Goal: Communication & Community: Answer question/provide support

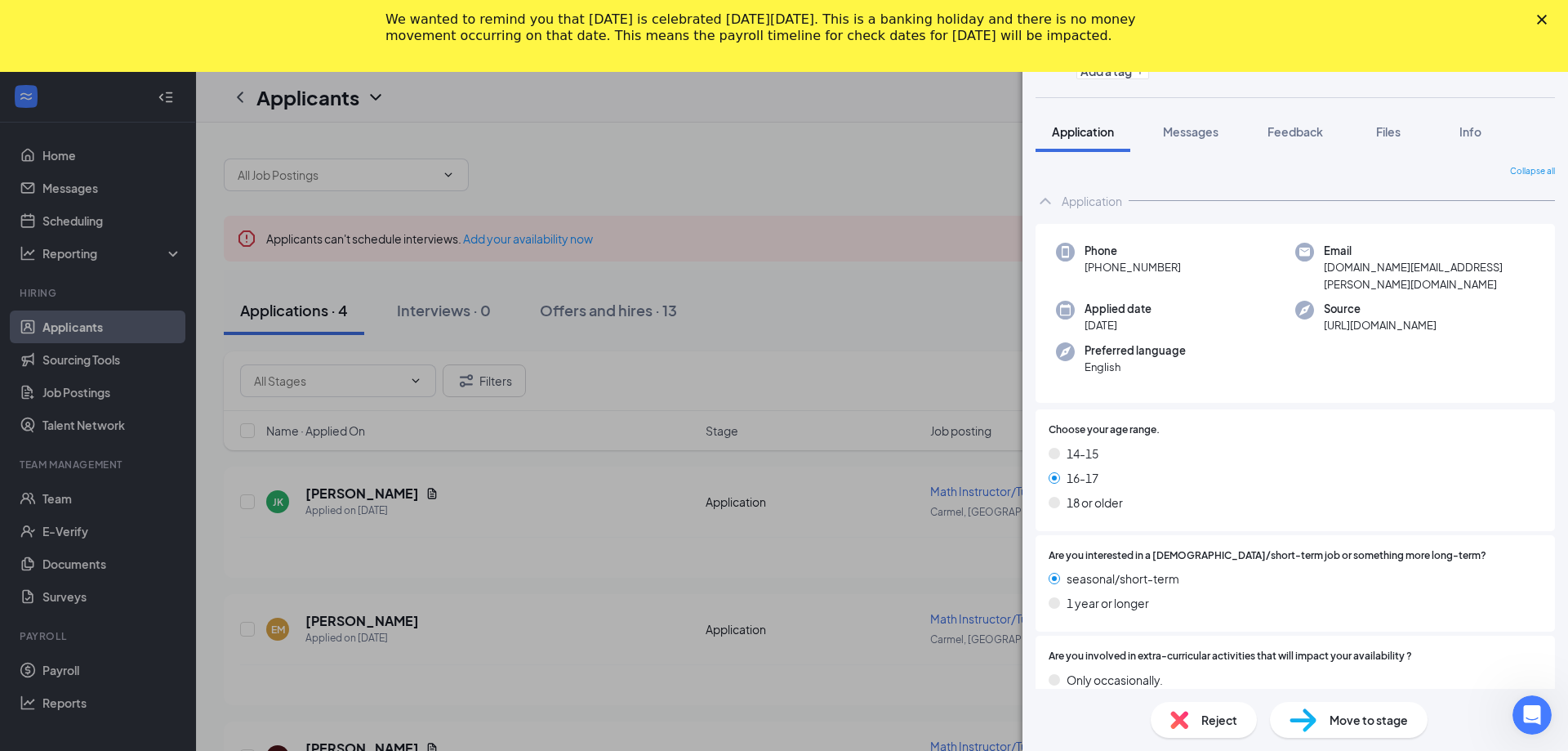
click at [1544, 17] on polygon "Close" at bounding box center [1542, 19] width 10 height 10
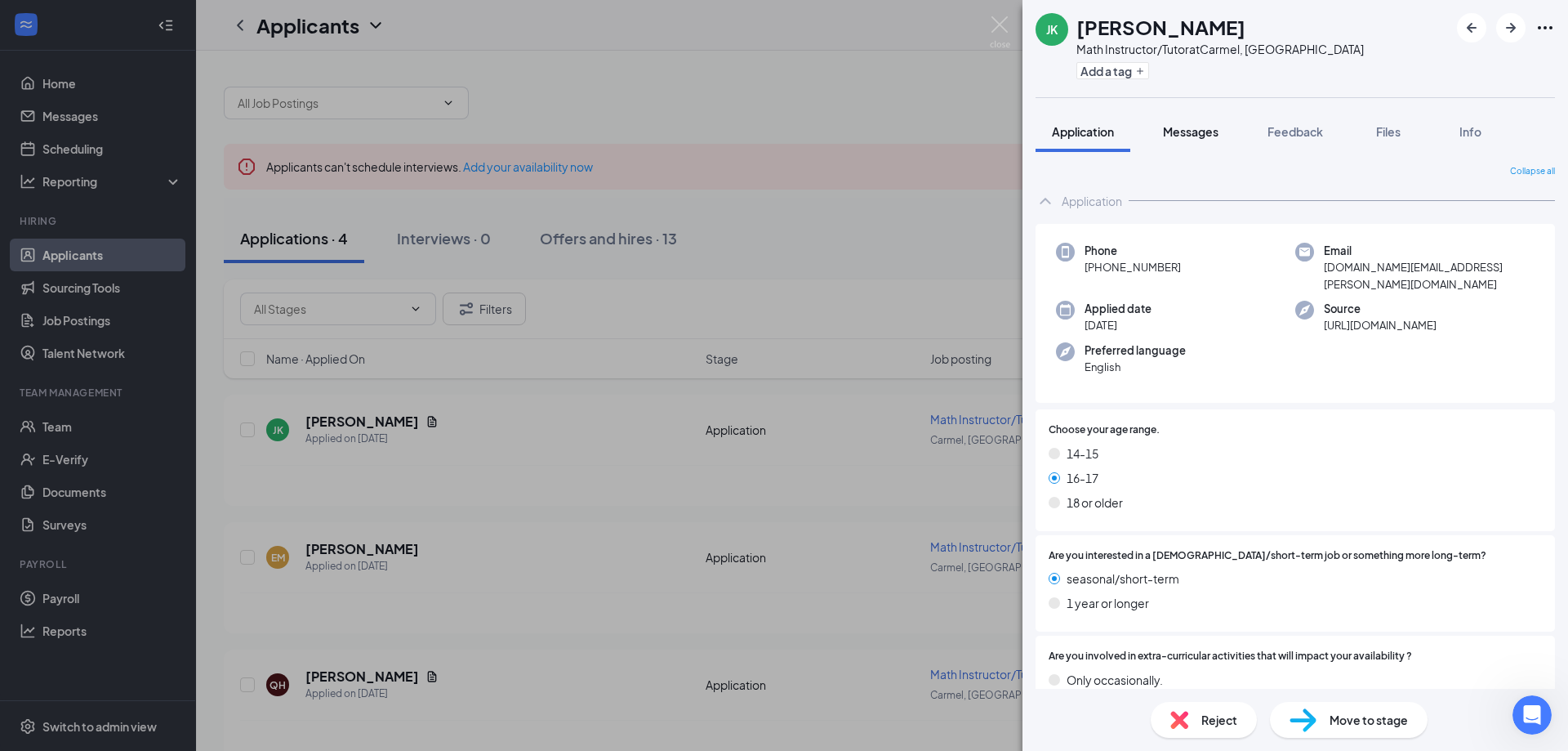
click at [1208, 129] on span "Messages" at bounding box center [1191, 131] width 55 height 14
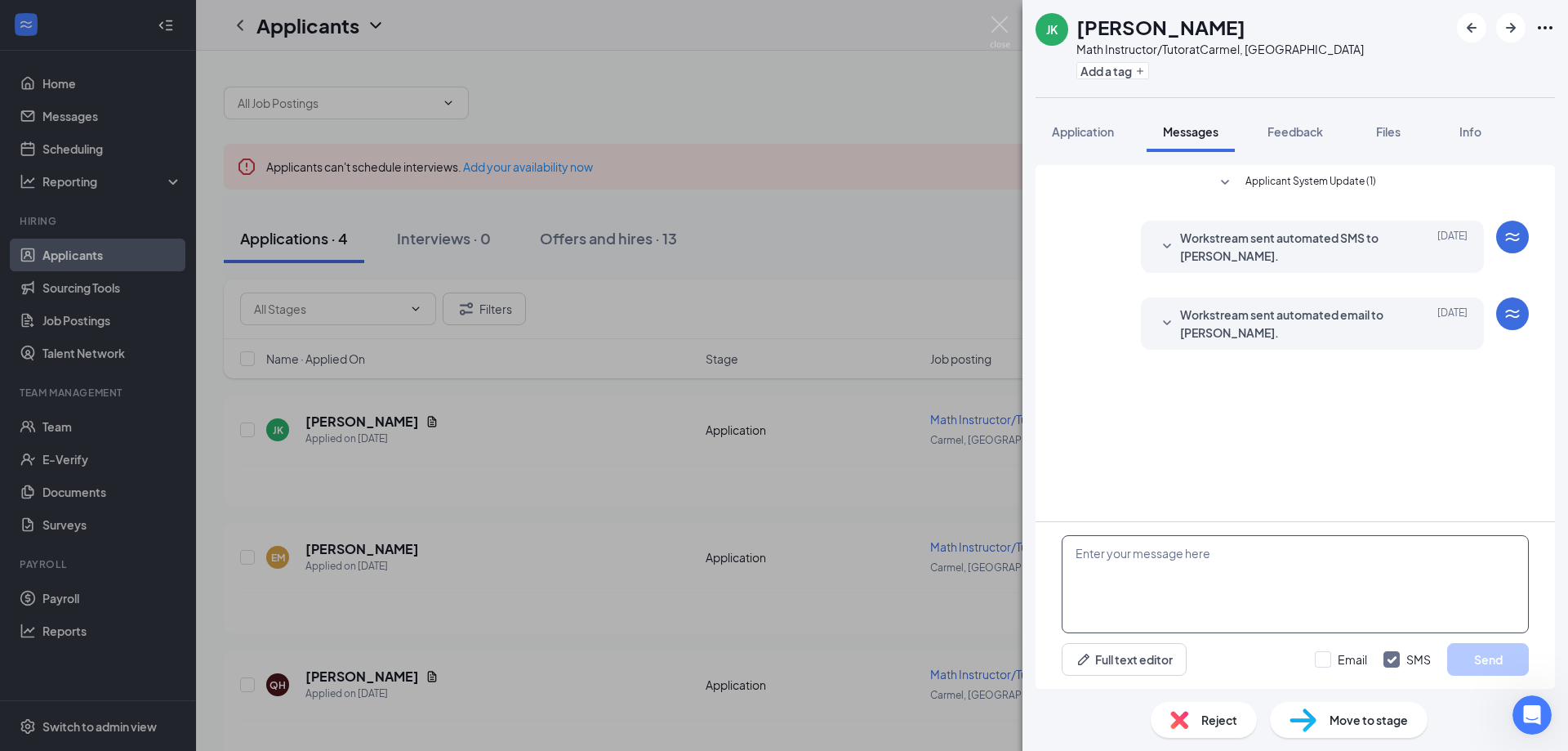
click at [1164, 555] on textarea at bounding box center [1296, 584] width 468 height 98
click at [1187, 553] on textarea at bounding box center [1296, 584] width 468 height 98
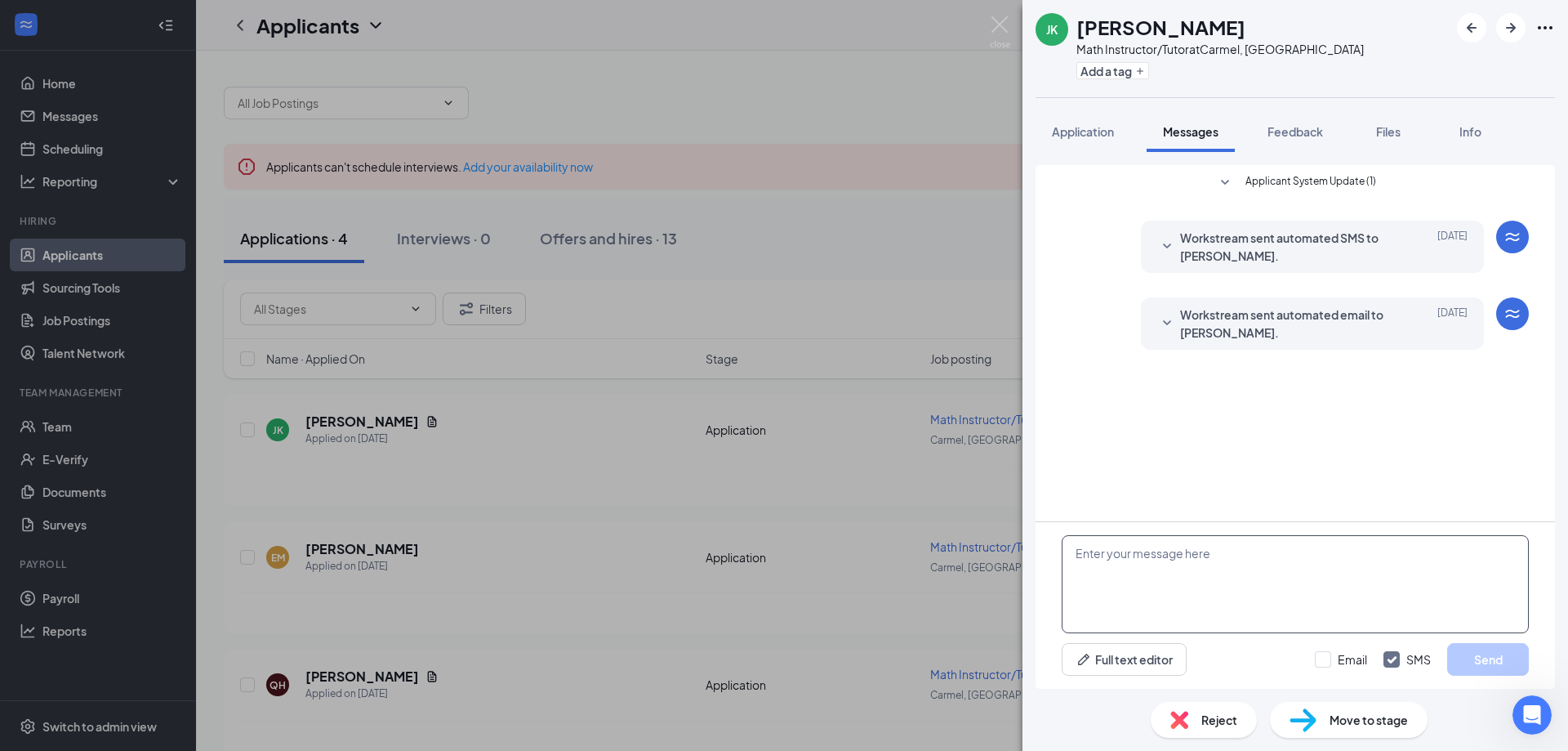
click at [1190, 554] on textarea at bounding box center [1296, 584] width 468 height 98
click at [1242, 558] on textarea at bounding box center [1296, 584] width 468 height 98
click at [1179, 553] on textarea at bounding box center [1296, 584] width 468 height 98
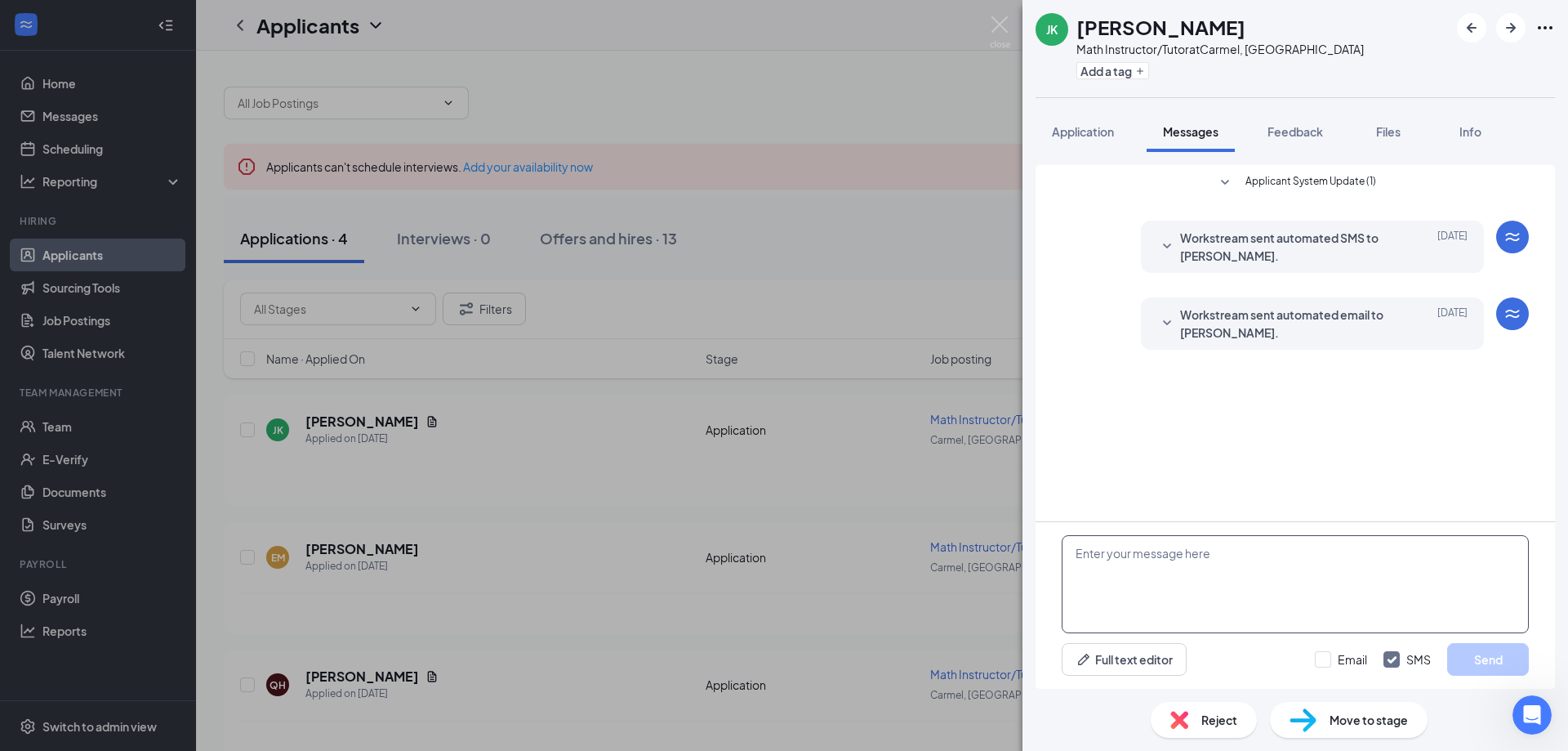
click at [1179, 553] on textarea at bounding box center [1296, 584] width 468 height 98
click at [1465, 535] on textarea at bounding box center [1296, 584] width 468 height 98
click at [1471, 549] on textarea at bounding box center [1296, 584] width 468 height 98
click at [1320, 660] on input "Email" at bounding box center [1341, 658] width 52 height 16
checkbox input "true"
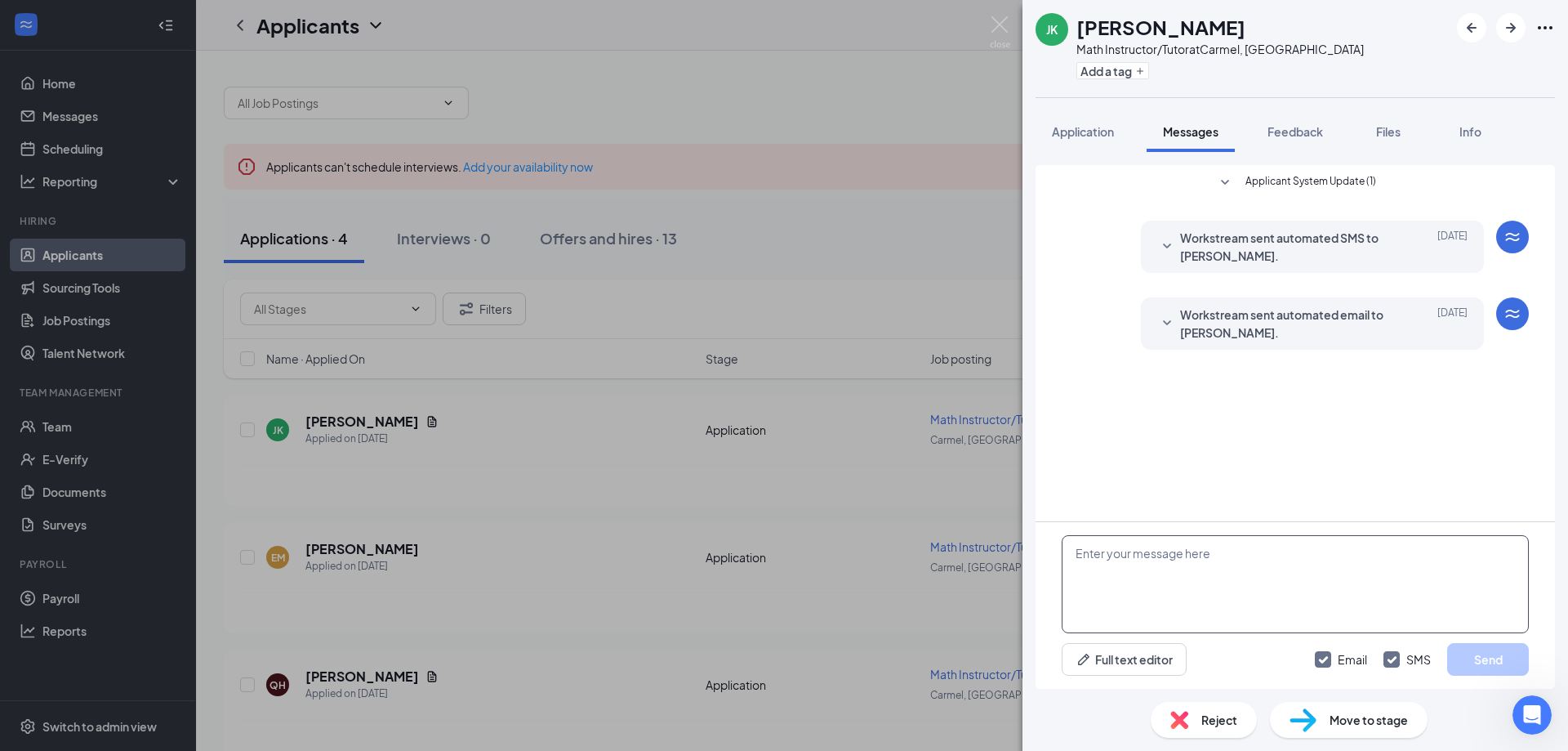
click at [1197, 559] on textarea at bounding box center [1296, 584] width 468 height 98
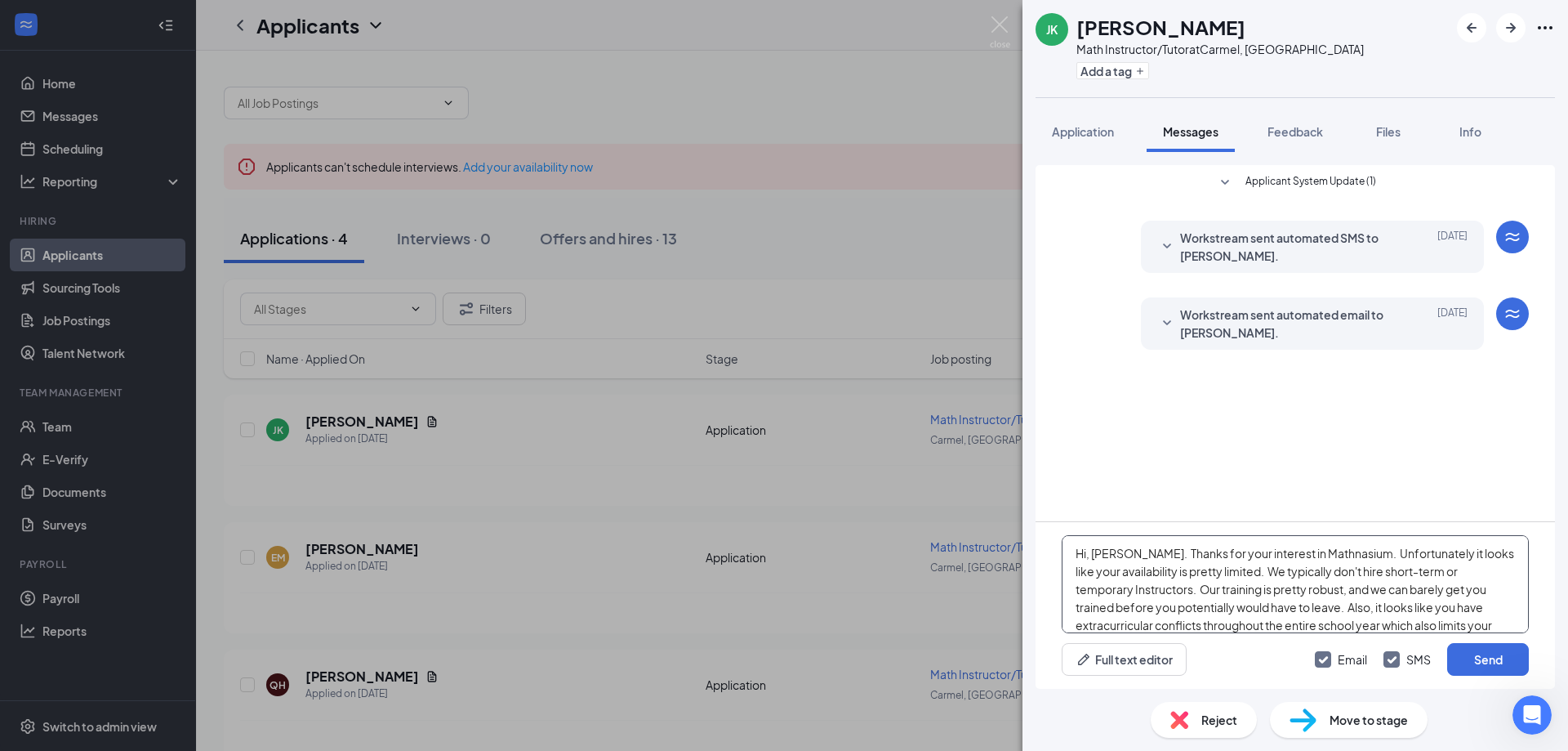
drag, startPoint x: 1114, startPoint y: 622, endPoint x: 1025, endPoint y: 458, distance: 186.6
click at [1025, 458] on div "Applicant System Update (1) Workstream sent automated SMS to [PERSON_NAME]. [DA…" at bounding box center [1296, 420] width 546 height 536
type textarea "Hi, [PERSON_NAME]. Thanks for your interest in Mathnasium. Unfortunately it loo…"
click at [1479, 659] on button "Send" at bounding box center [1489, 659] width 82 height 32
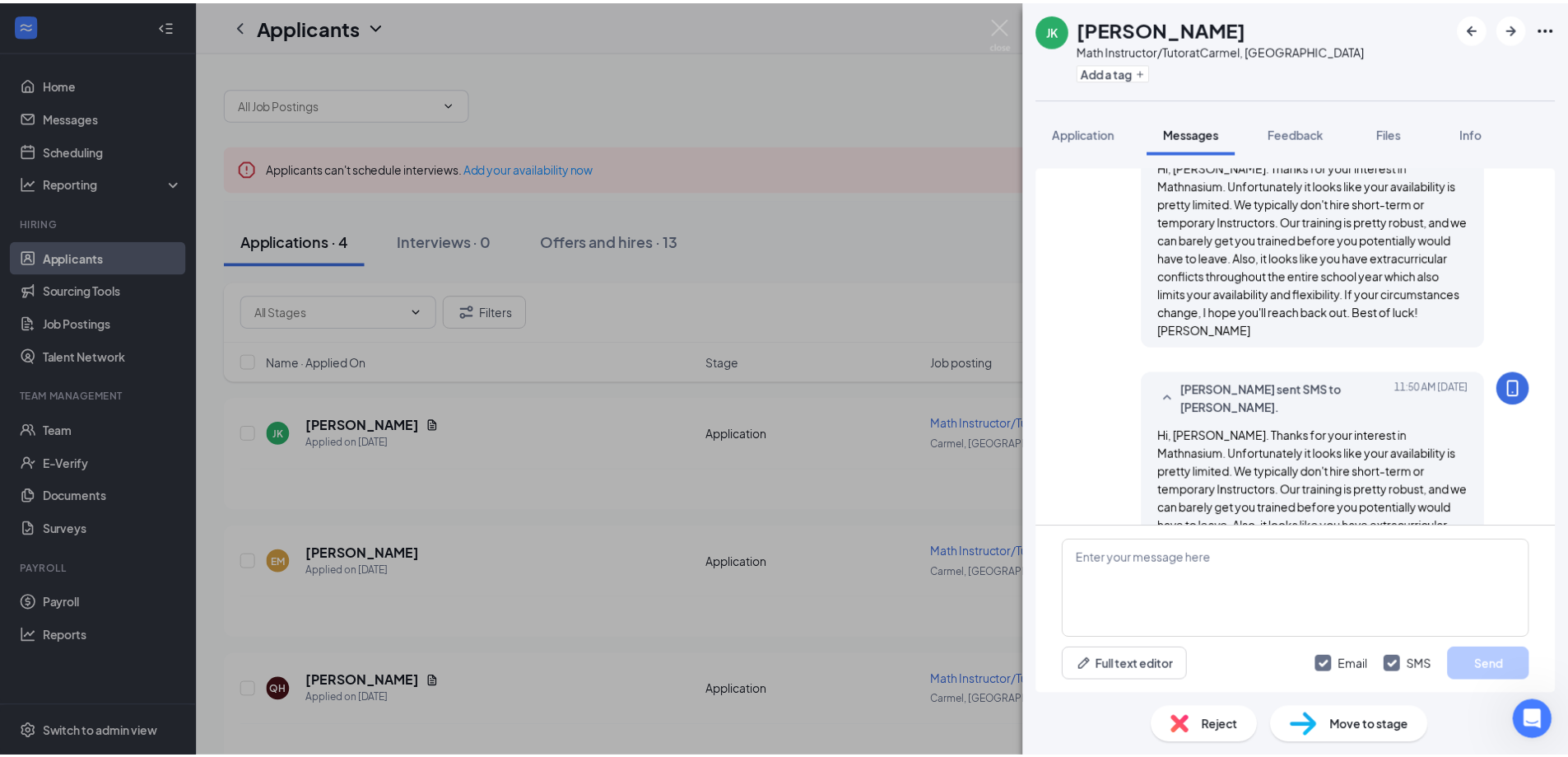
scroll to position [347, 0]
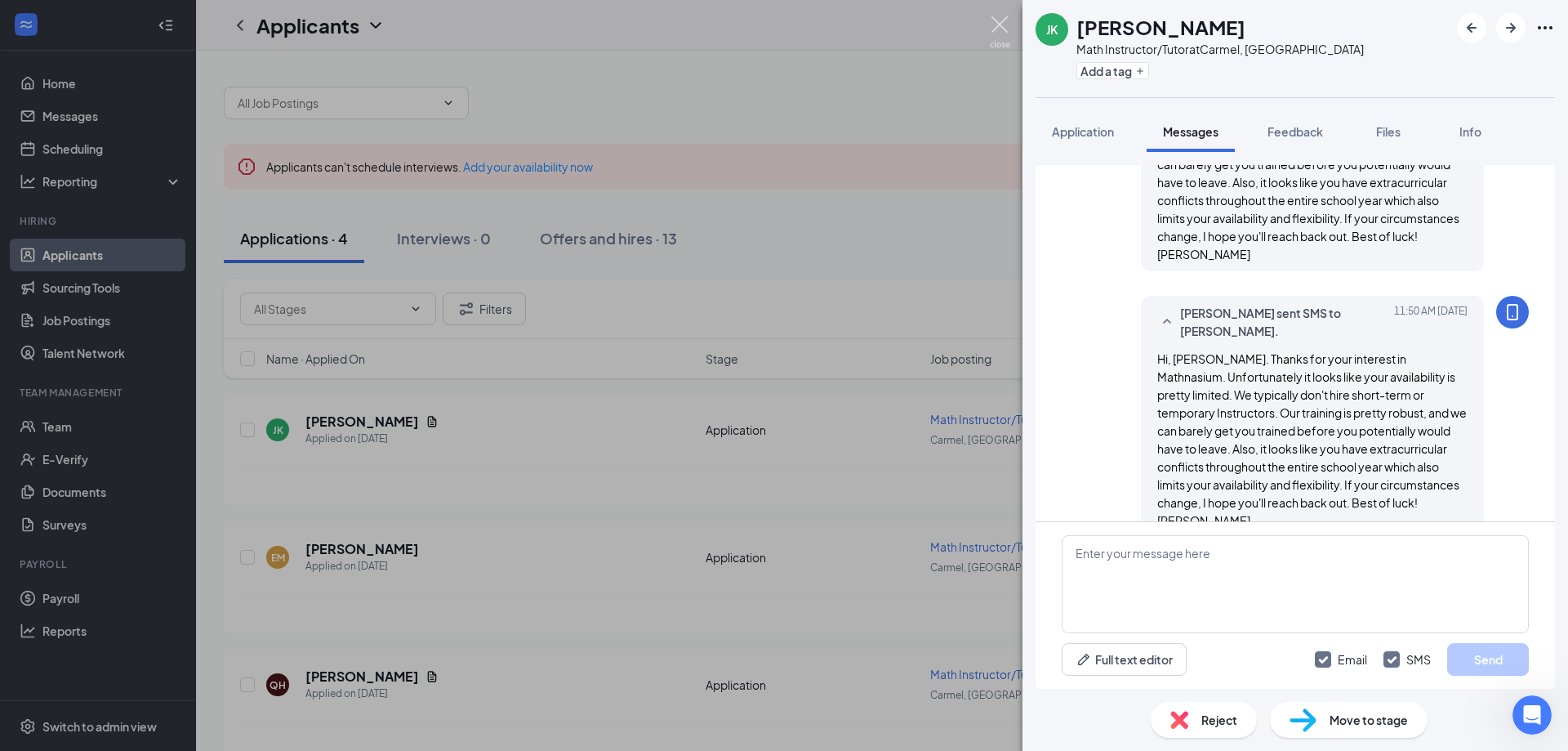
click at [996, 25] on img at bounding box center [999, 31] width 20 height 31
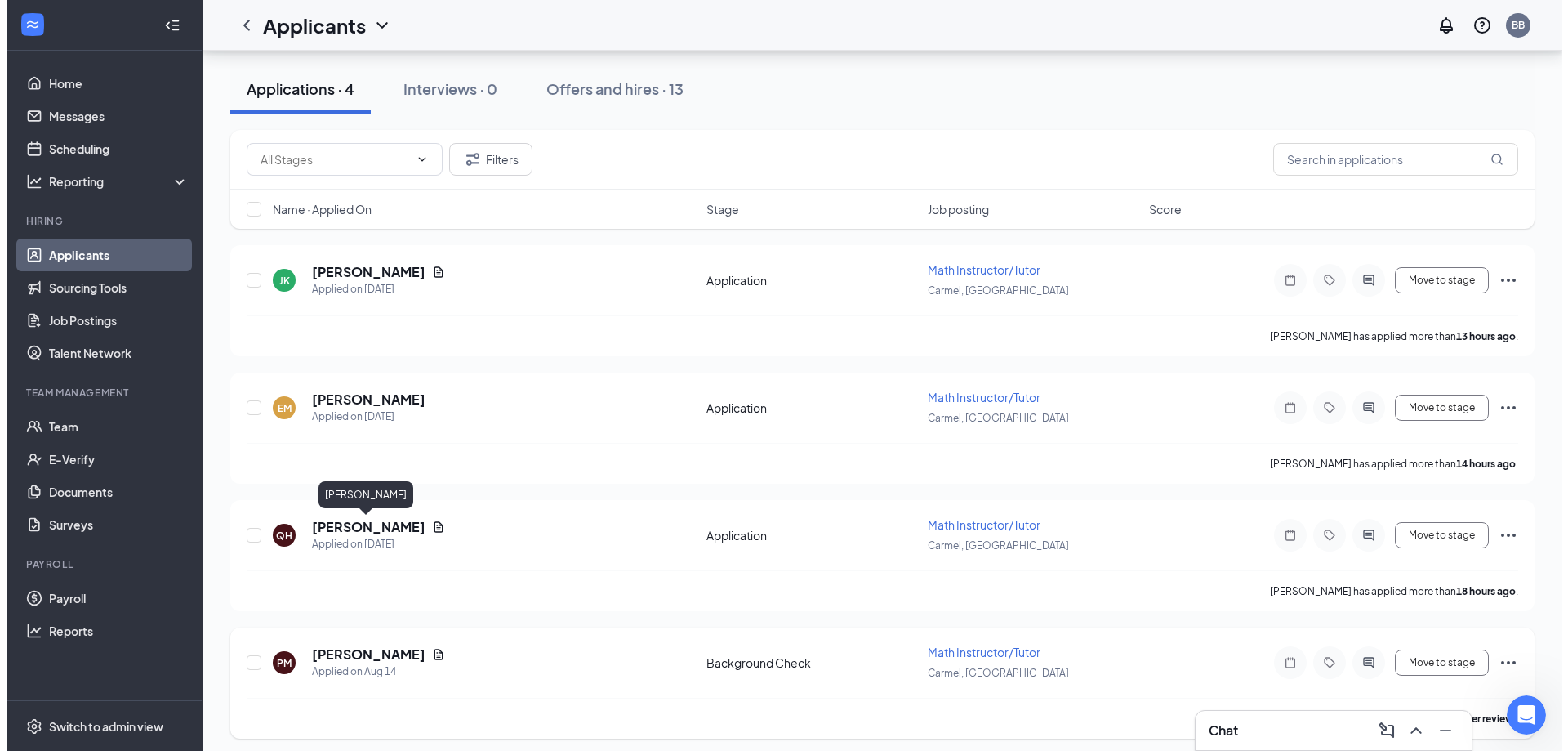
scroll to position [156, 0]
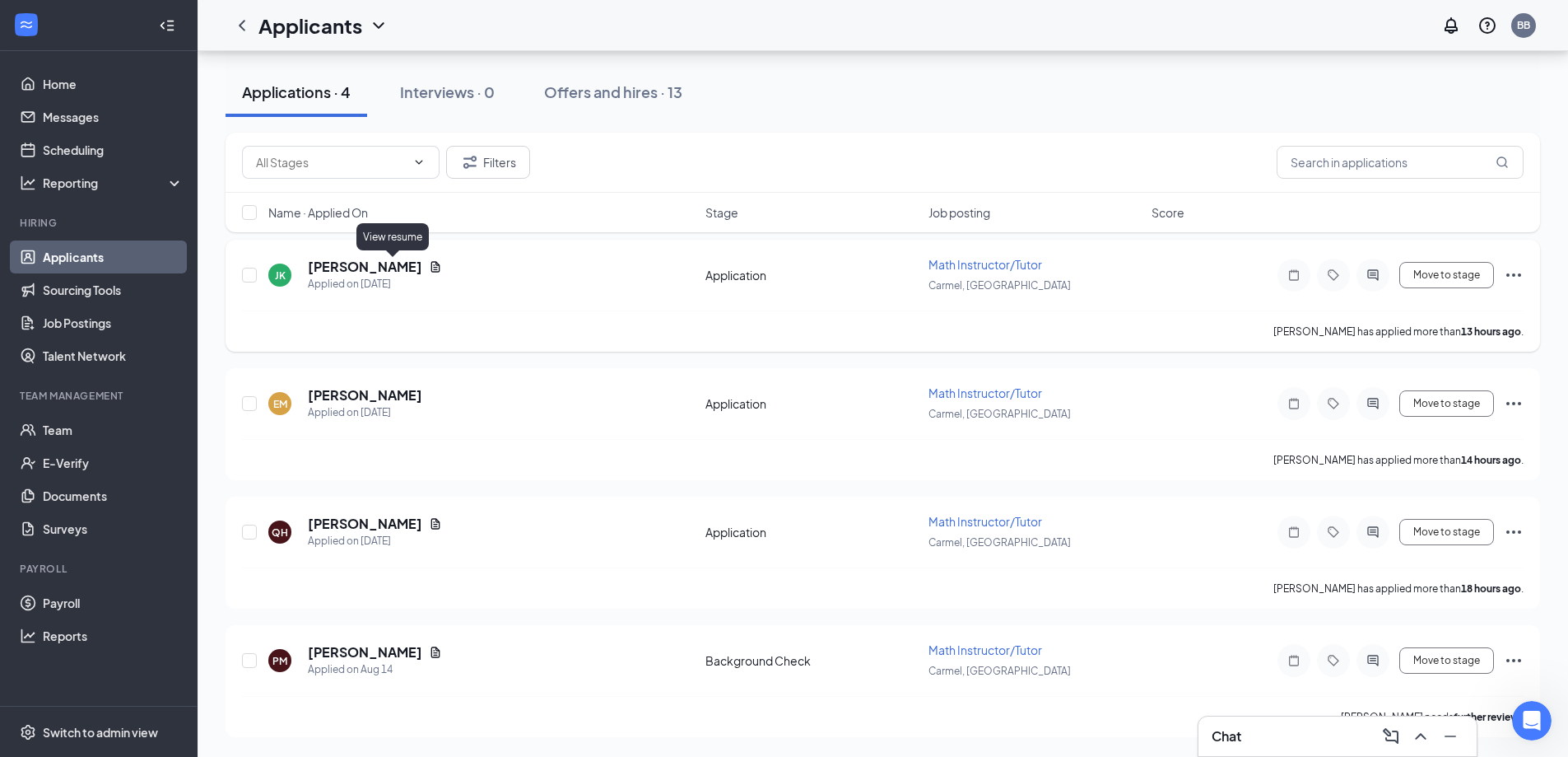
click at [429, 265] on icon "Document" at bounding box center [436, 266] width 13 height 13
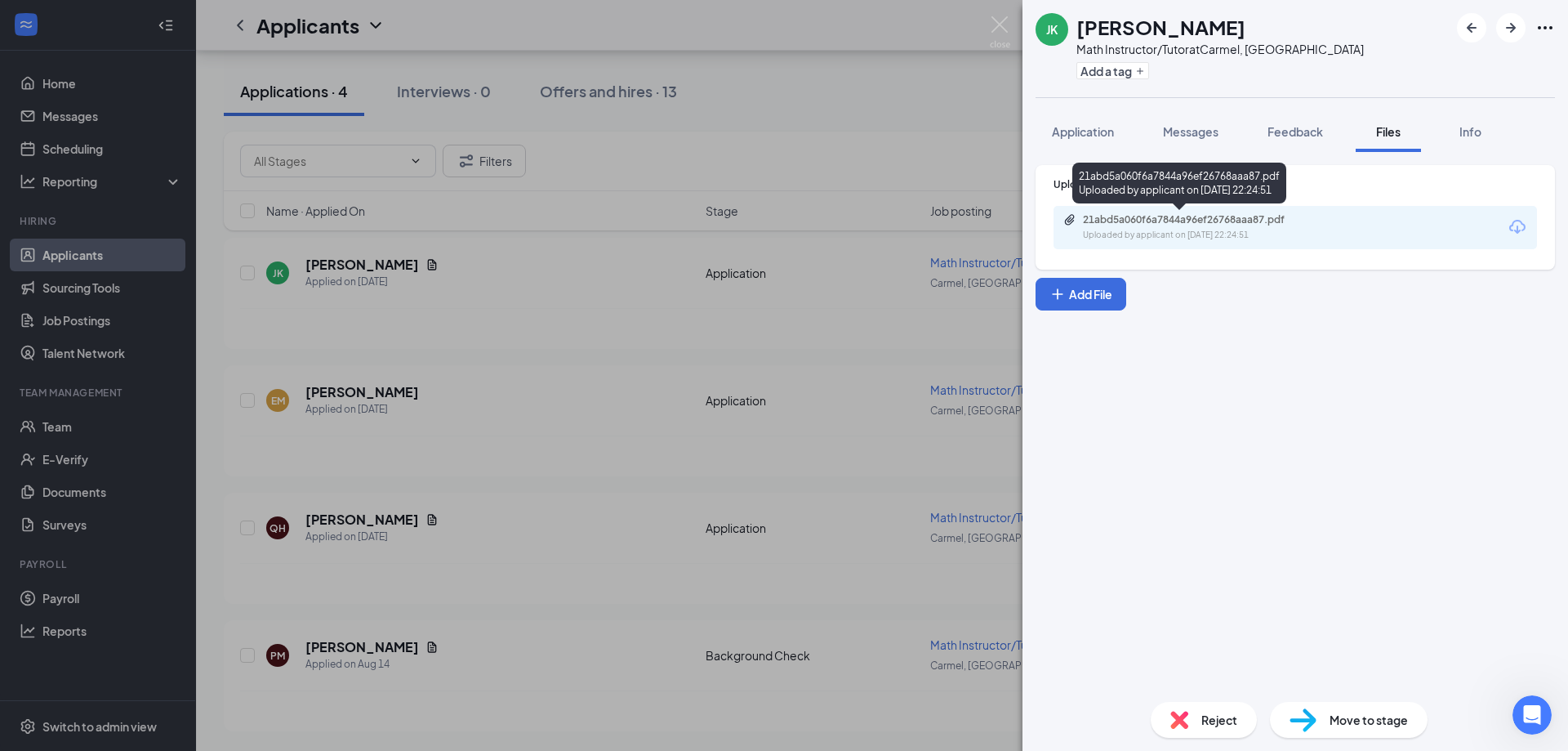
click at [1148, 218] on div "21abd5a060f6a7844a96ef26768aaa87.pdf" at bounding box center [1198, 219] width 229 height 13
click at [1556, 739] on div at bounding box center [1556, 739] width 0 height 0
click at [1084, 138] on div "Application" at bounding box center [1082, 131] width 62 height 16
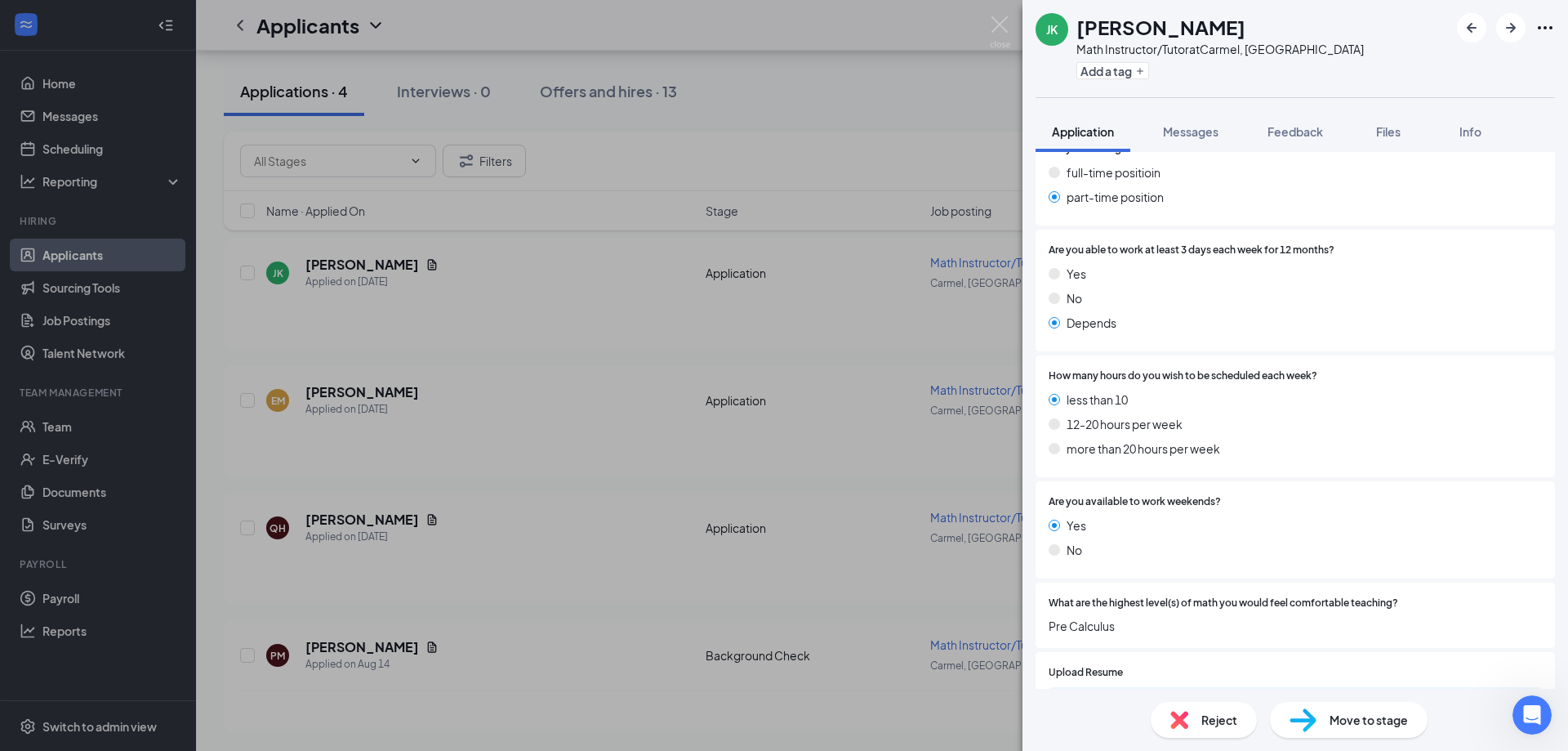
scroll to position [735, 0]
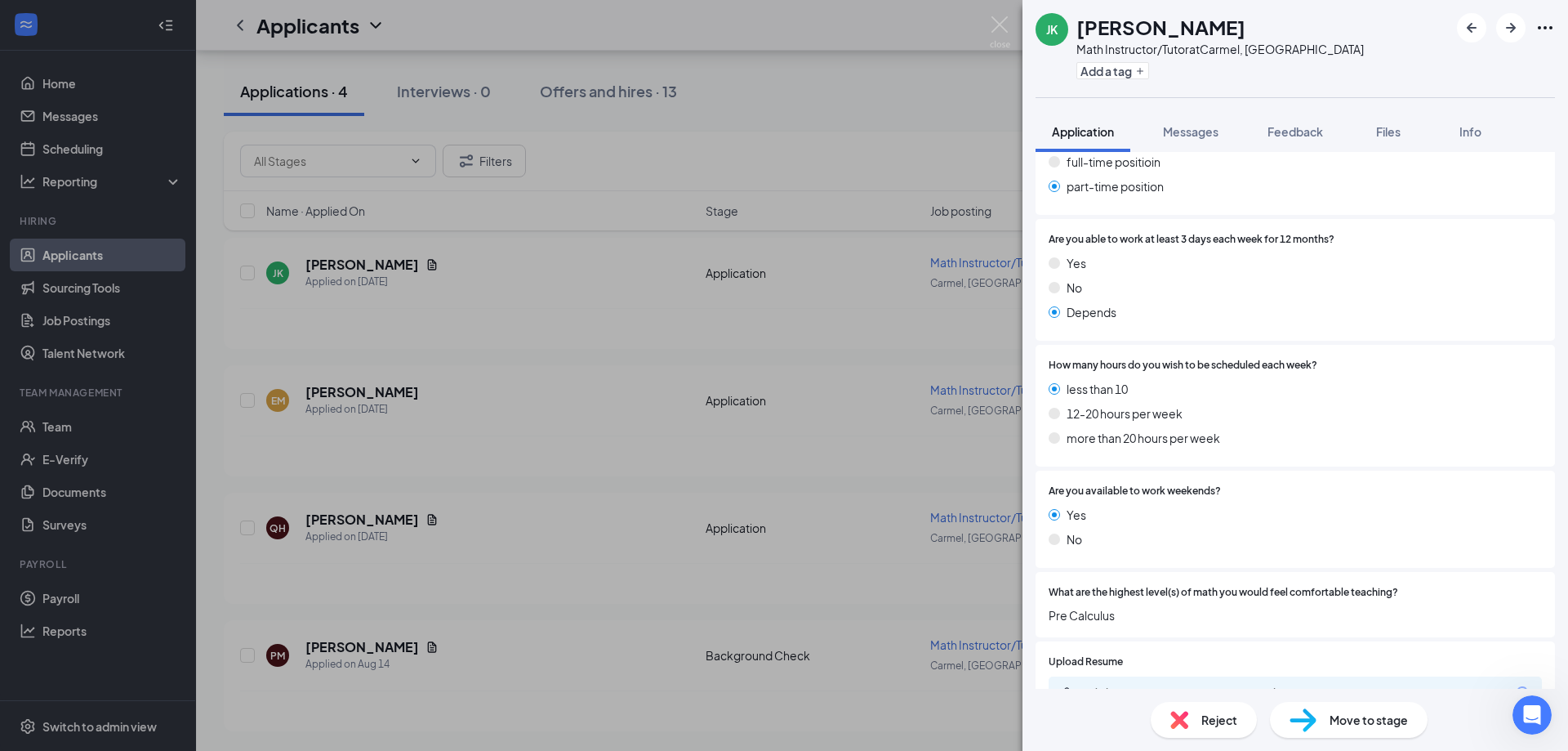
click at [1212, 720] on span "Reject" at bounding box center [1220, 720] width 36 height 18
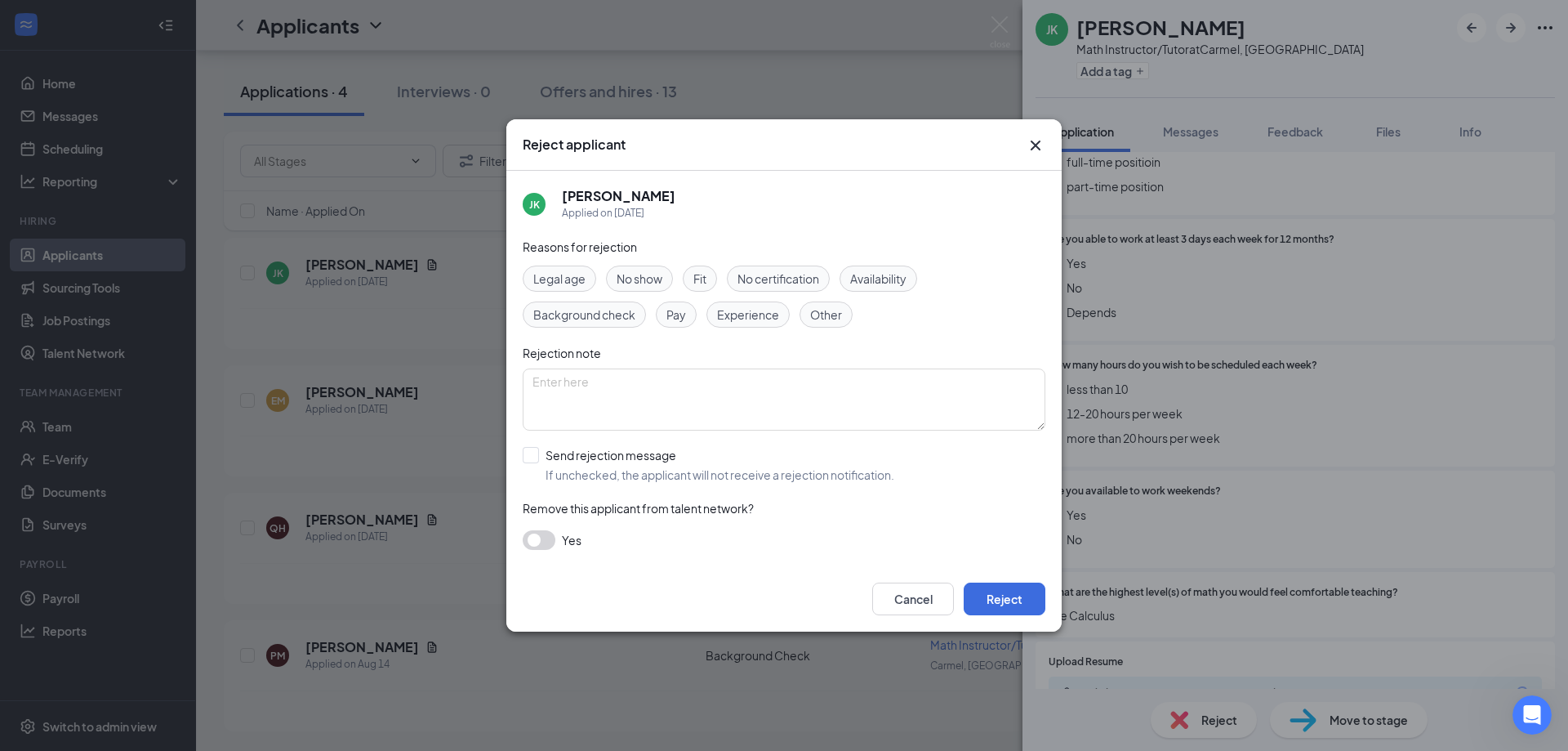
click at [891, 282] on span "Availability" at bounding box center [878, 278] width 56 height 18
click at [840, 387] on textarea at bounding box center [784, 399] width 523 height 62
click at [996, 600] on button "Reject" at bounding box center [1005, 598] width 82 height 32
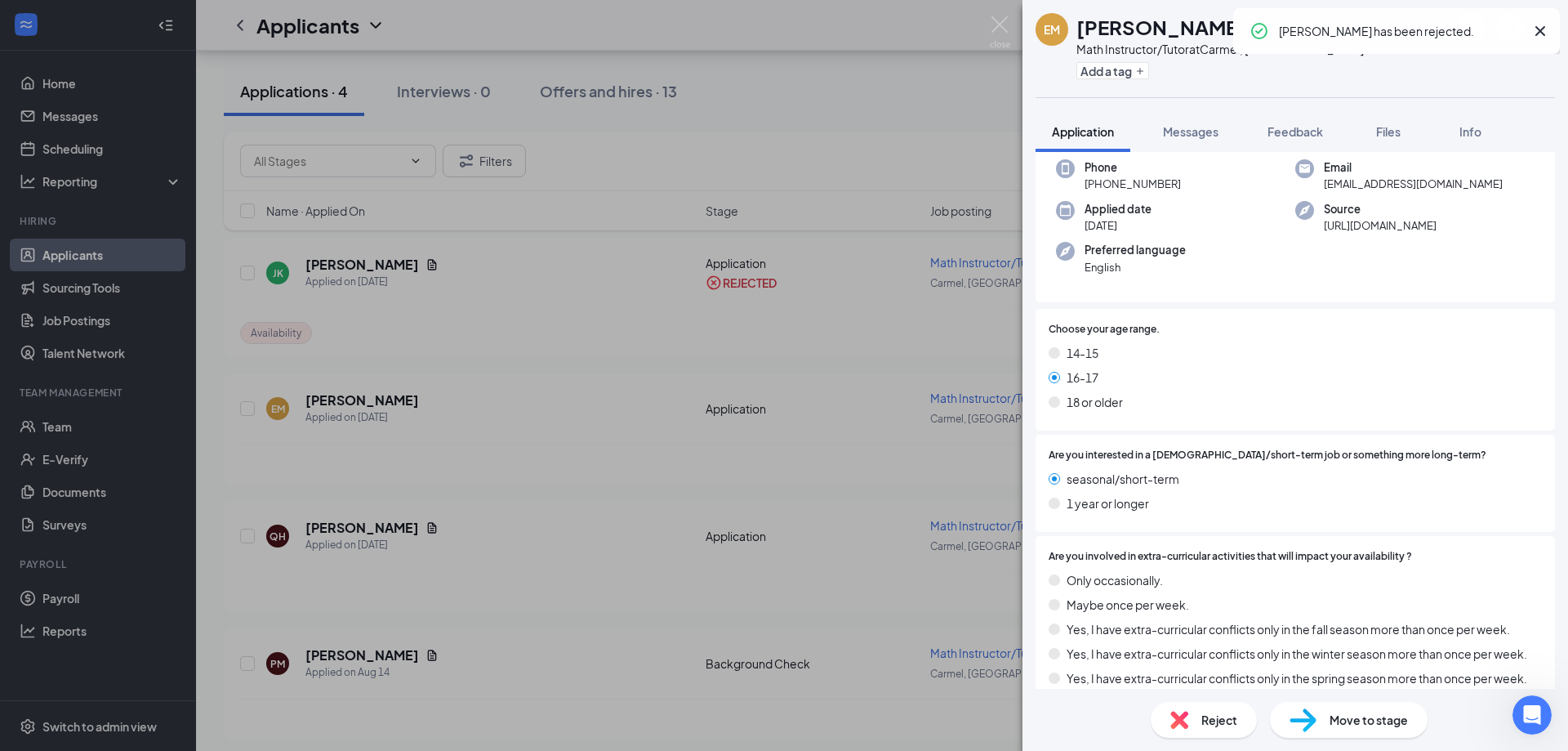
scroll to position [163, 0]
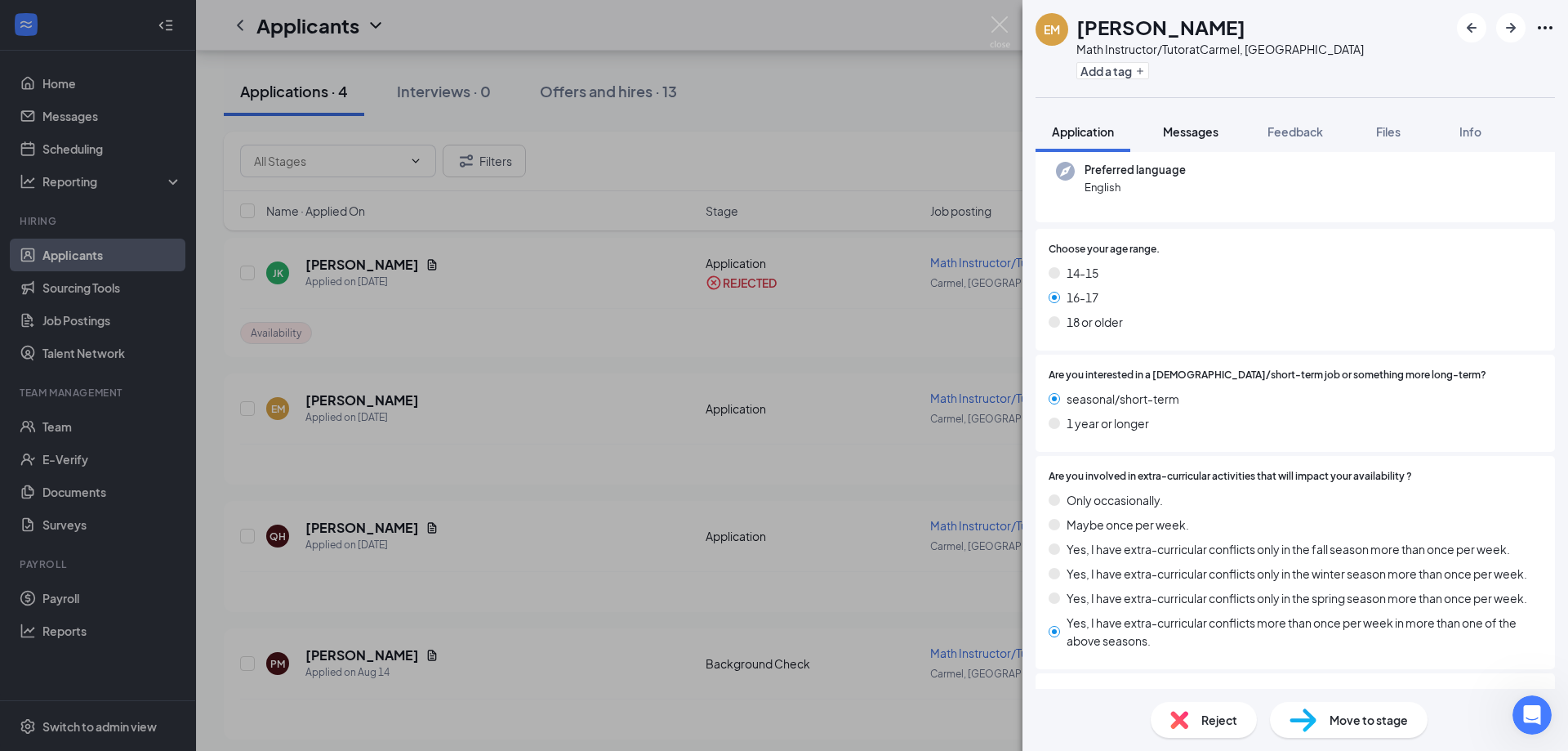
click at [1210, 137] on span "Messages" at bounding box center [1191, 131] width 55 height 14
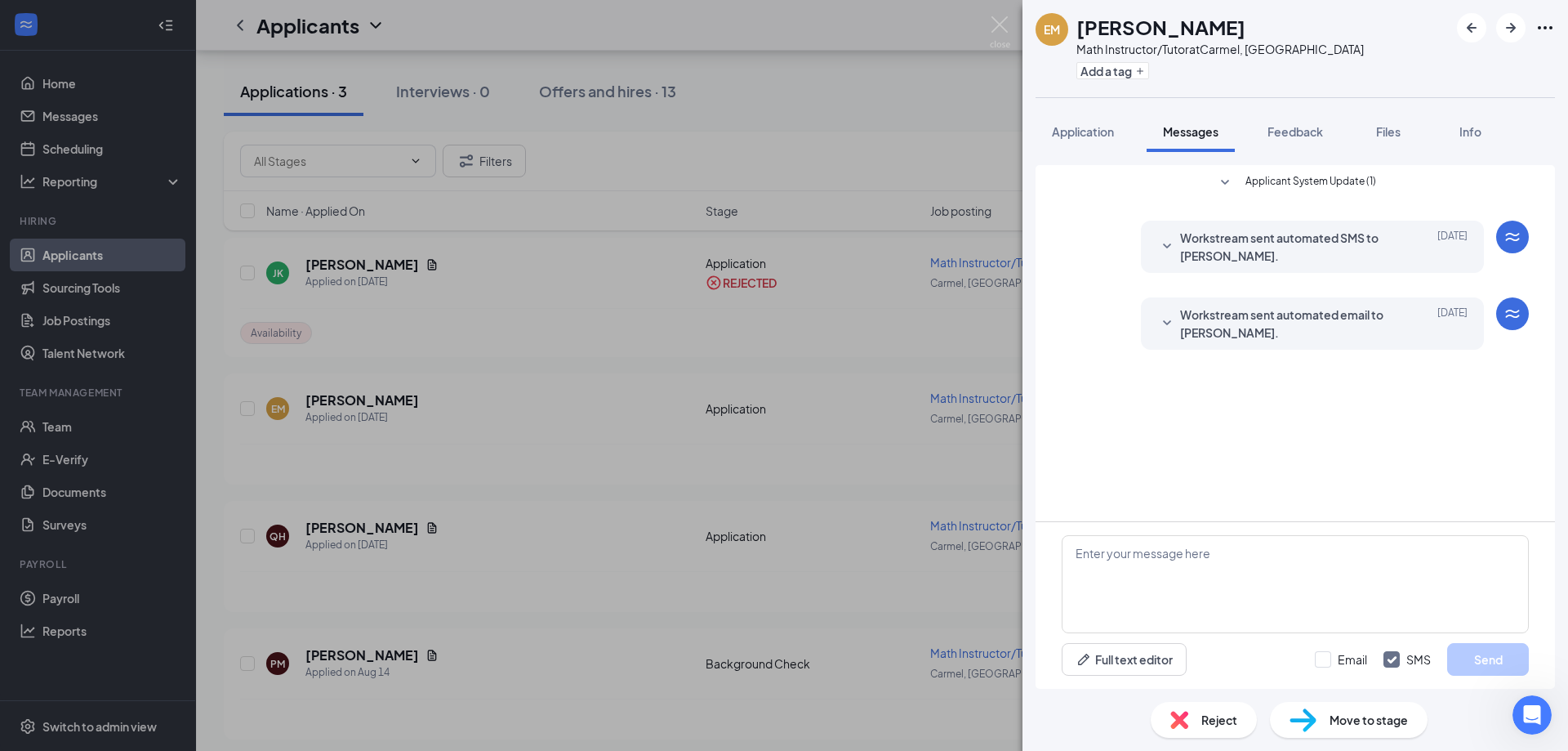
scroll to position [30, 0]
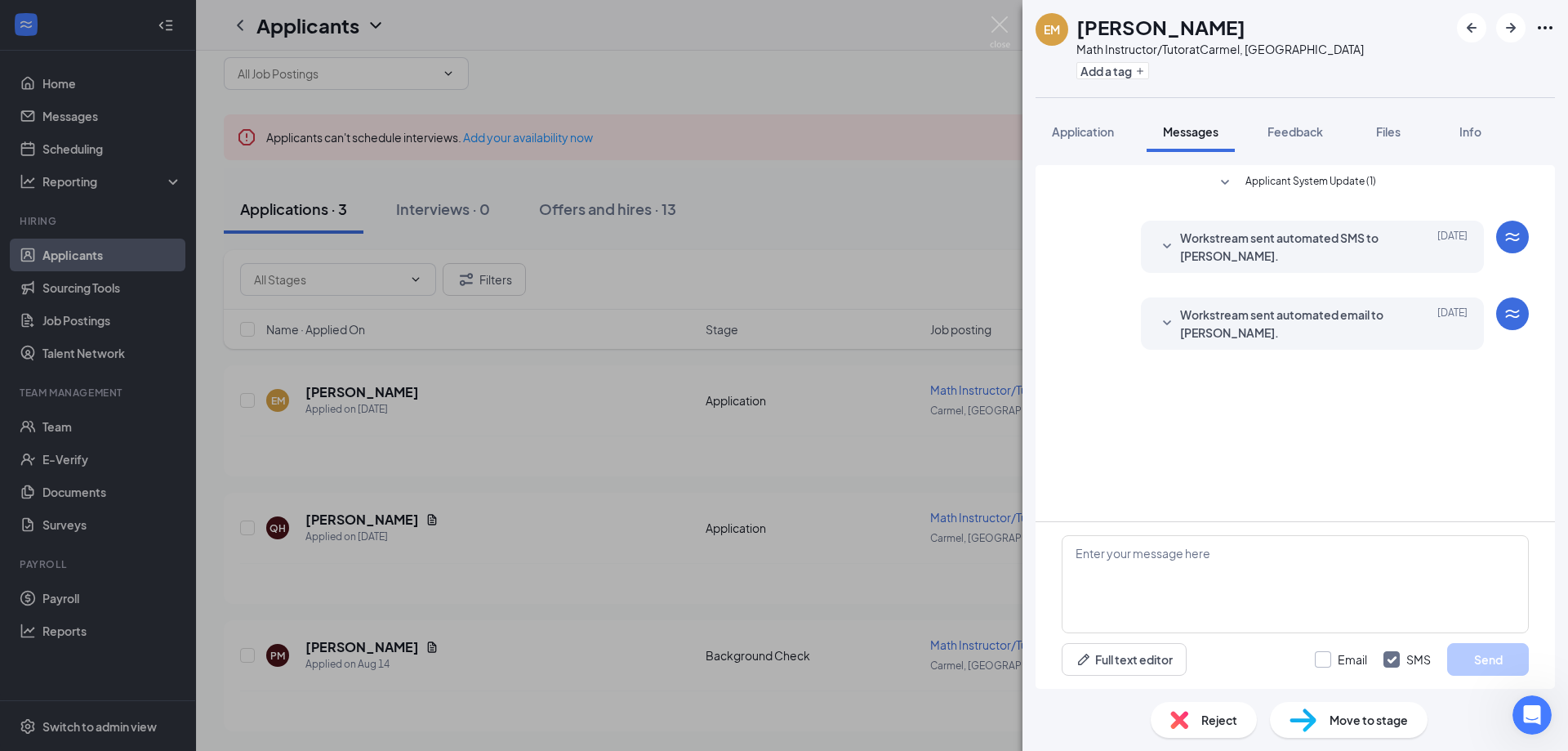
click at [1321, 661] on input "Email" at bounding box center [1341, 658] width 52 height 16
checkbox input "true"
click at [1295, 582] on textarea at bounding box center [1296, 584] width 468 height 98
paste textarea "Hi, [PERSON_NAME]. Thanks for your interest in Mathnasium. Unfortunately it loo…"
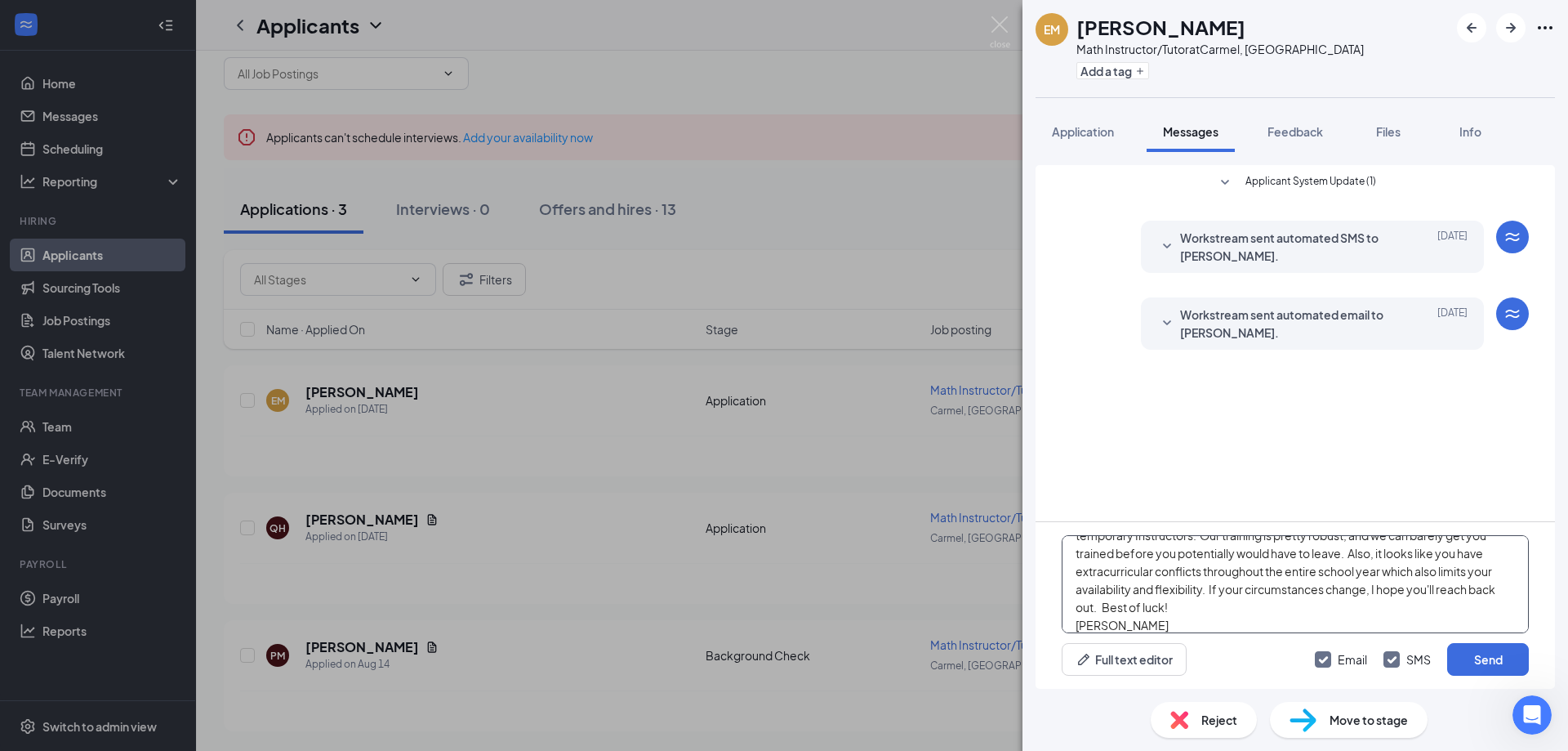
scroll to position [0, 0]
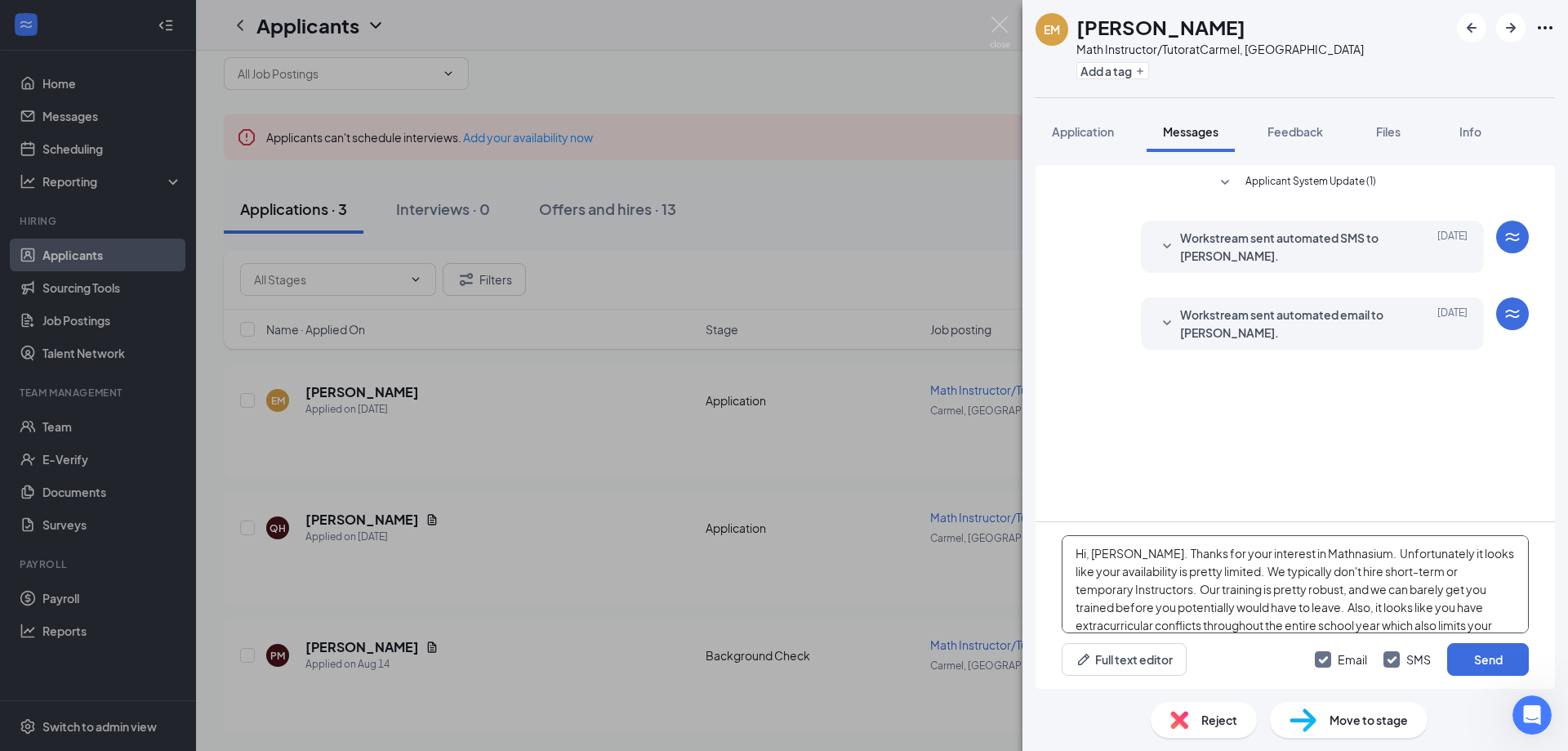
click at [1113, 553] on textarea "Hi, [PERSON_NAME]. Thanks for your interest in Mathnasium. Unfortunately it loo…" at bounding box center [1296, 584] width 468 height 98
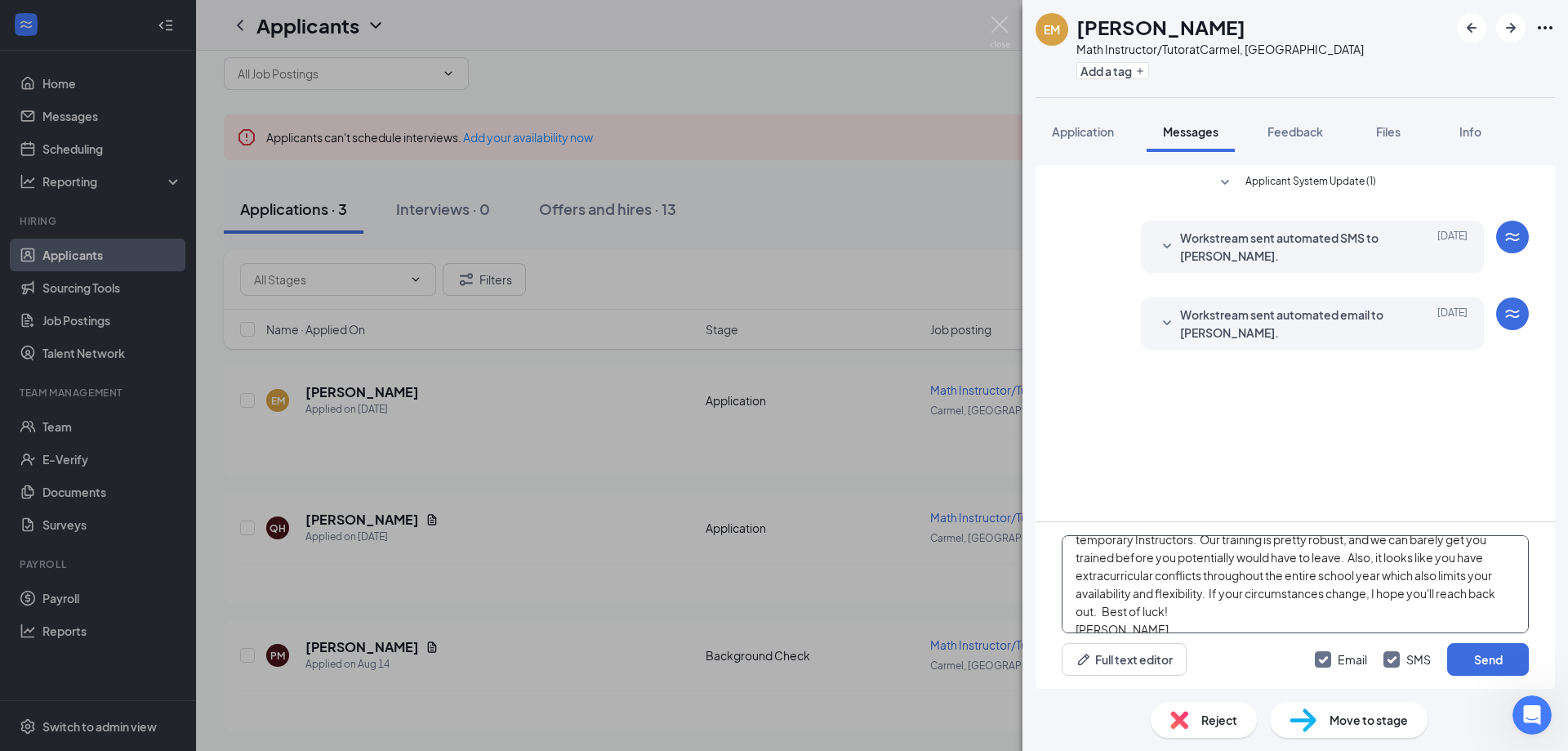
scroll to position [64, 0]
type textarea "Hi, [PERSON_NAME]. Thanks for your interest in Mathnasium. Unfortunately it loo…"
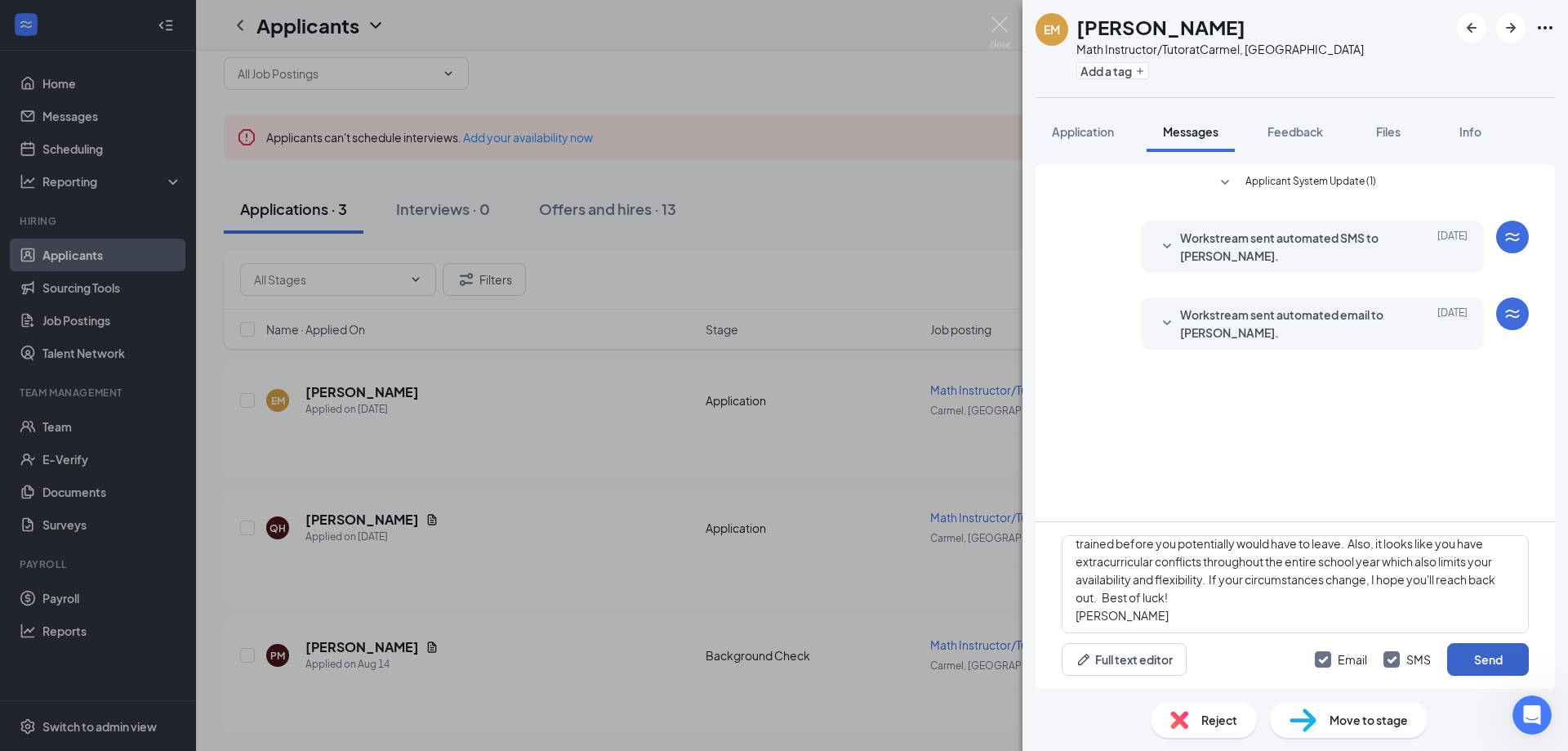
click at [1493, 660] on button "Send" at bounding box center [1489, 659] width 82 height 32
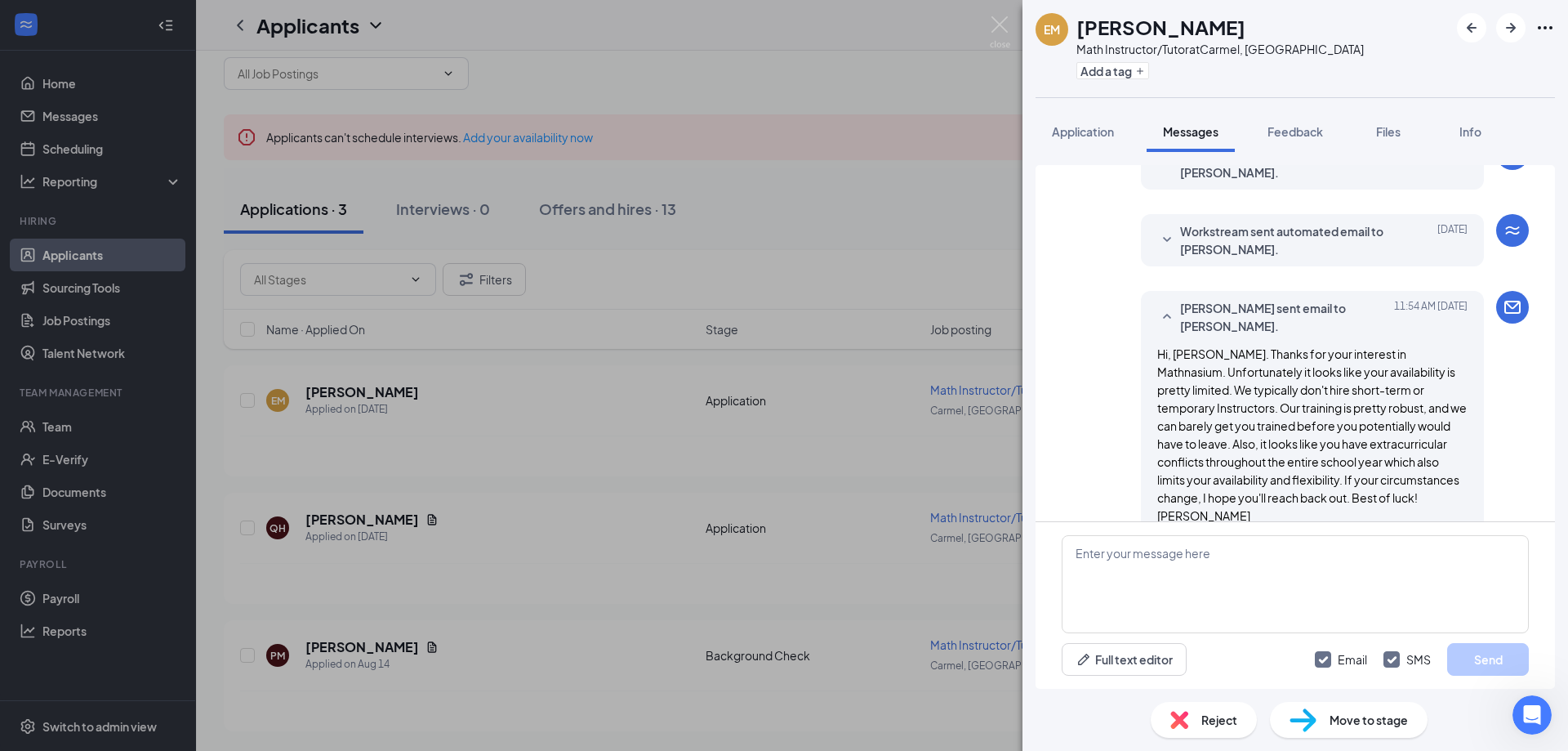
scroll to position [344, 0]
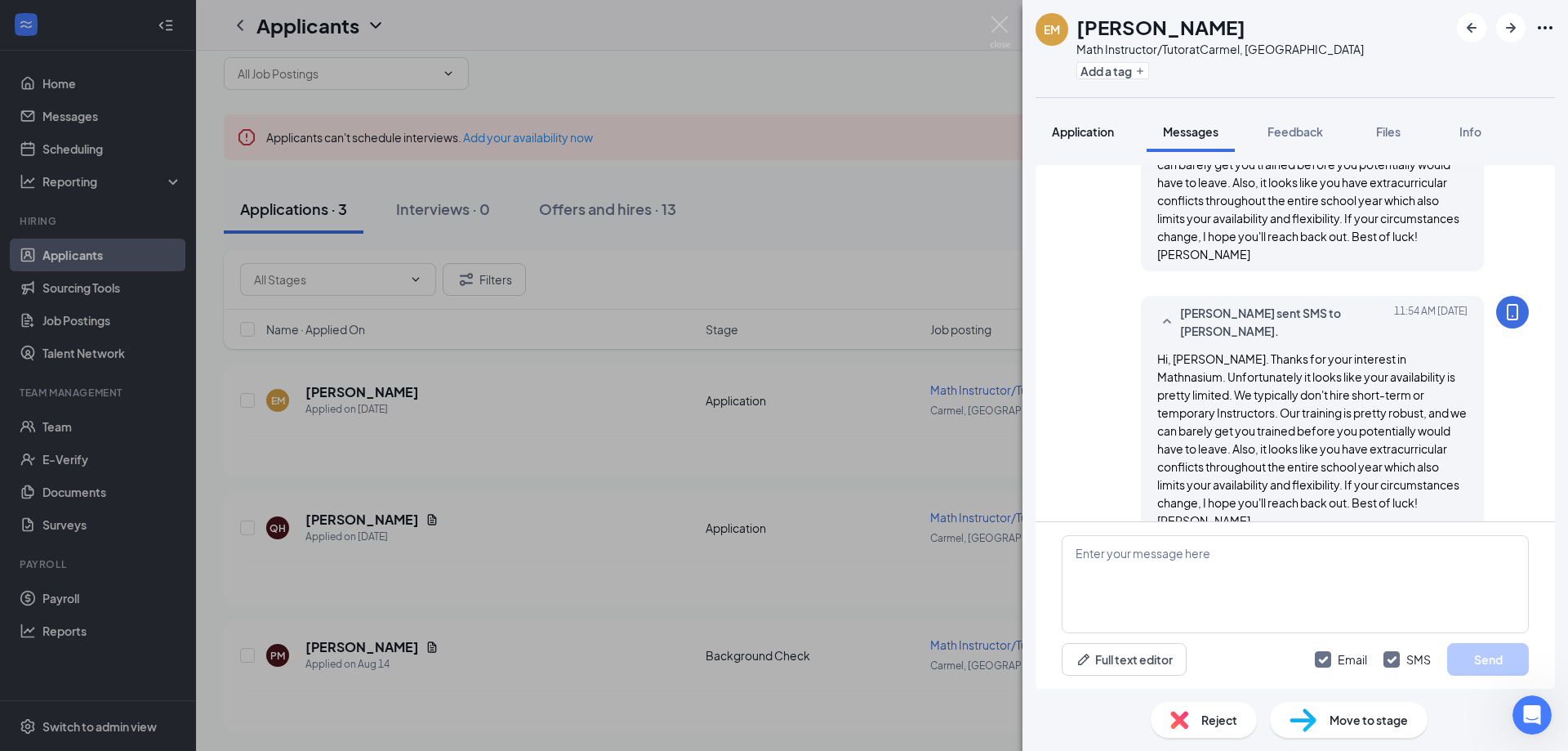
click at [1083, 128] on span "Application" at bounding box center [1082, 131] width 62 height 14
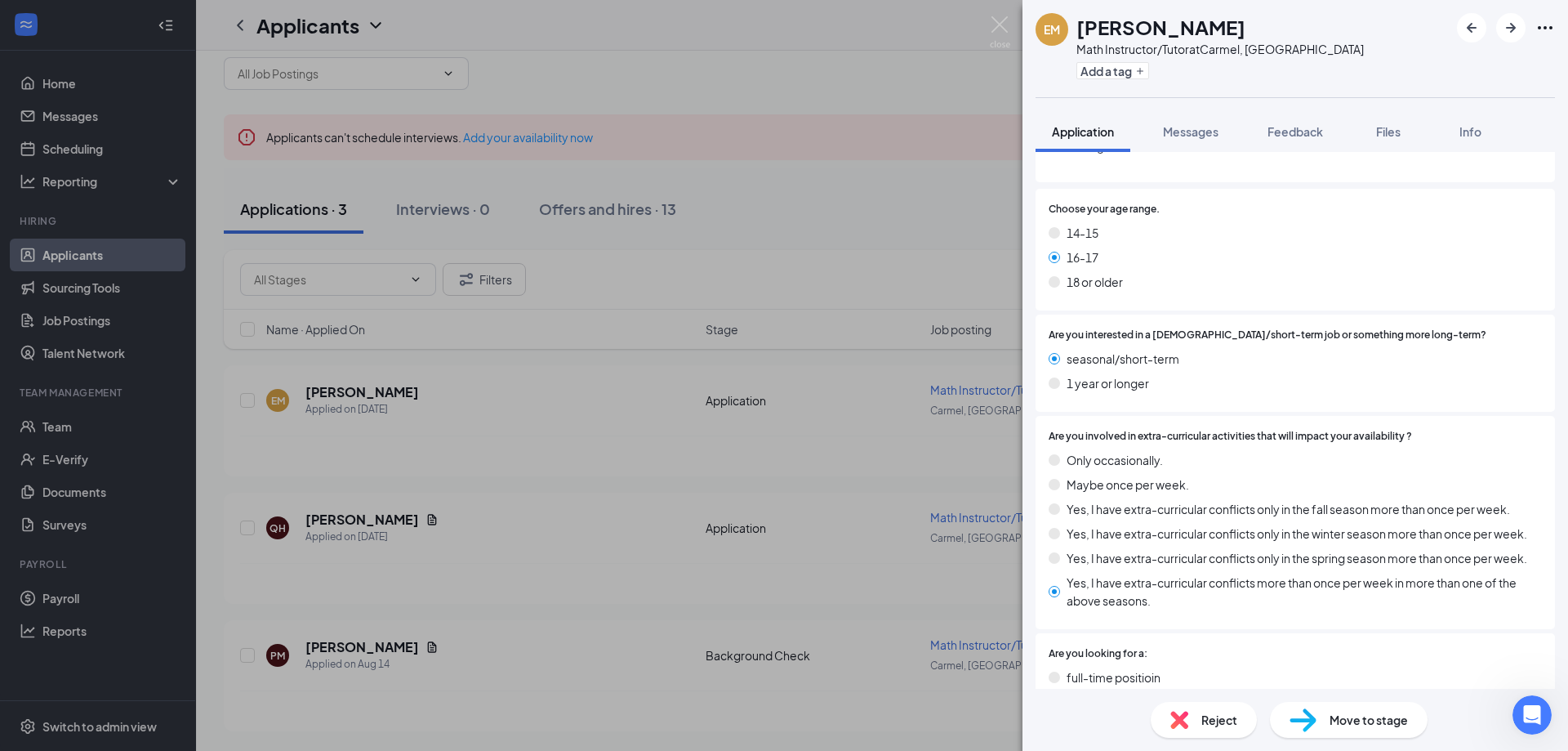
scroll to position [245, 0]
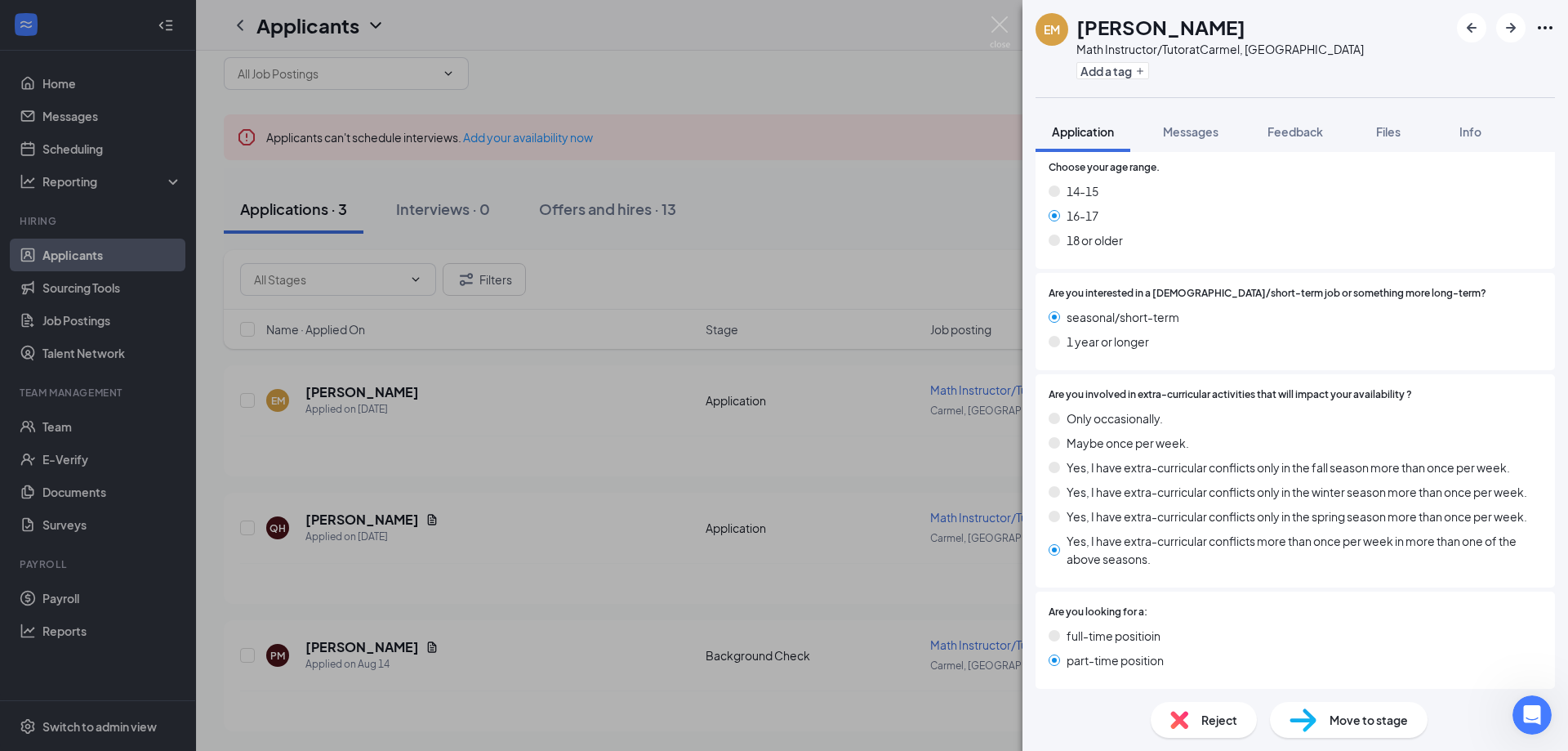
click at [1210, 718] on span "Reject" at bounding box center [1220, 720] width 36 height 18
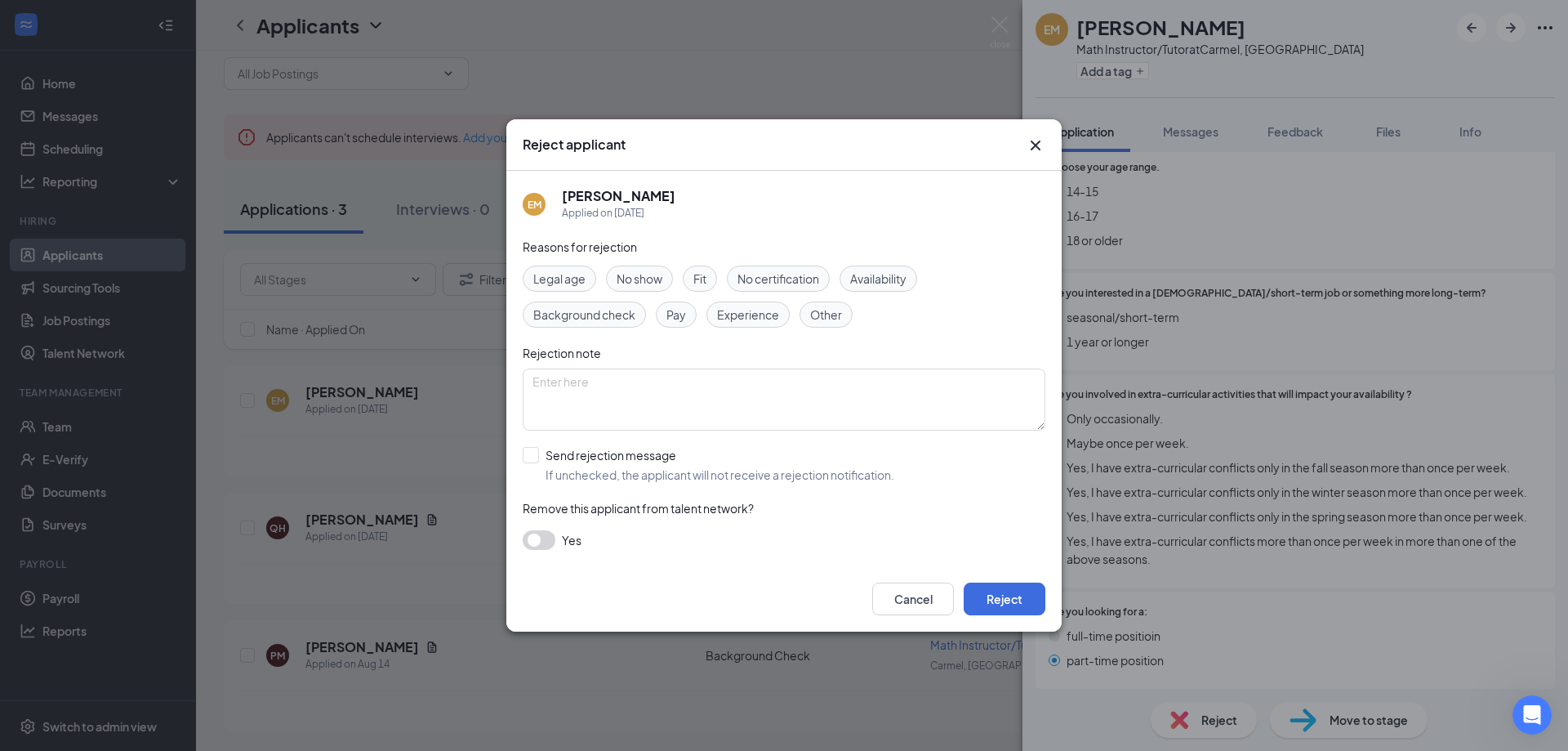
click at [904, 285] on span "Availability" at bounding box center [878, 278] width 56 height 18
click at [1018, 601] on button "Reject" at bounding box center [1005, 598] width 82 height 32
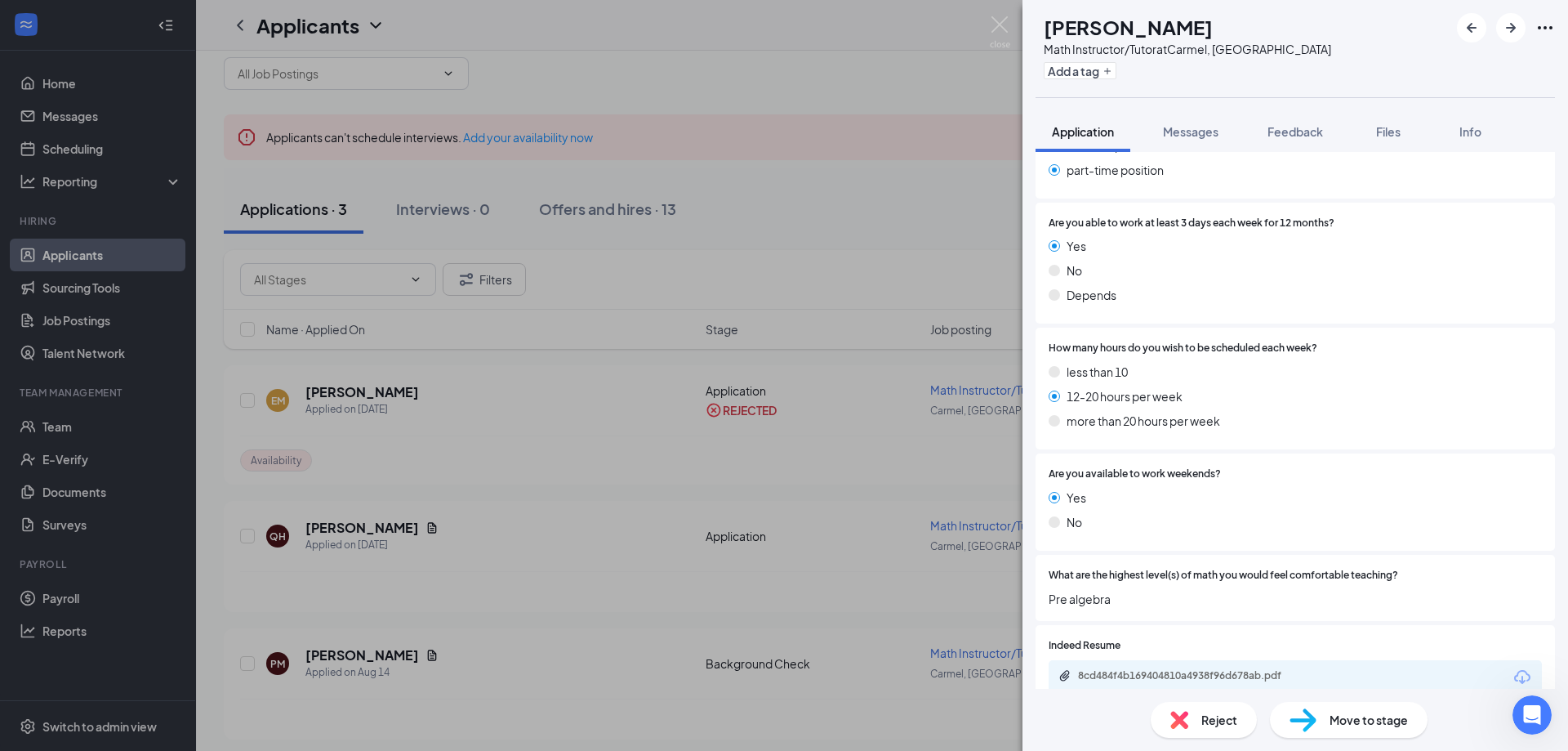
scroll to position [904, 0]
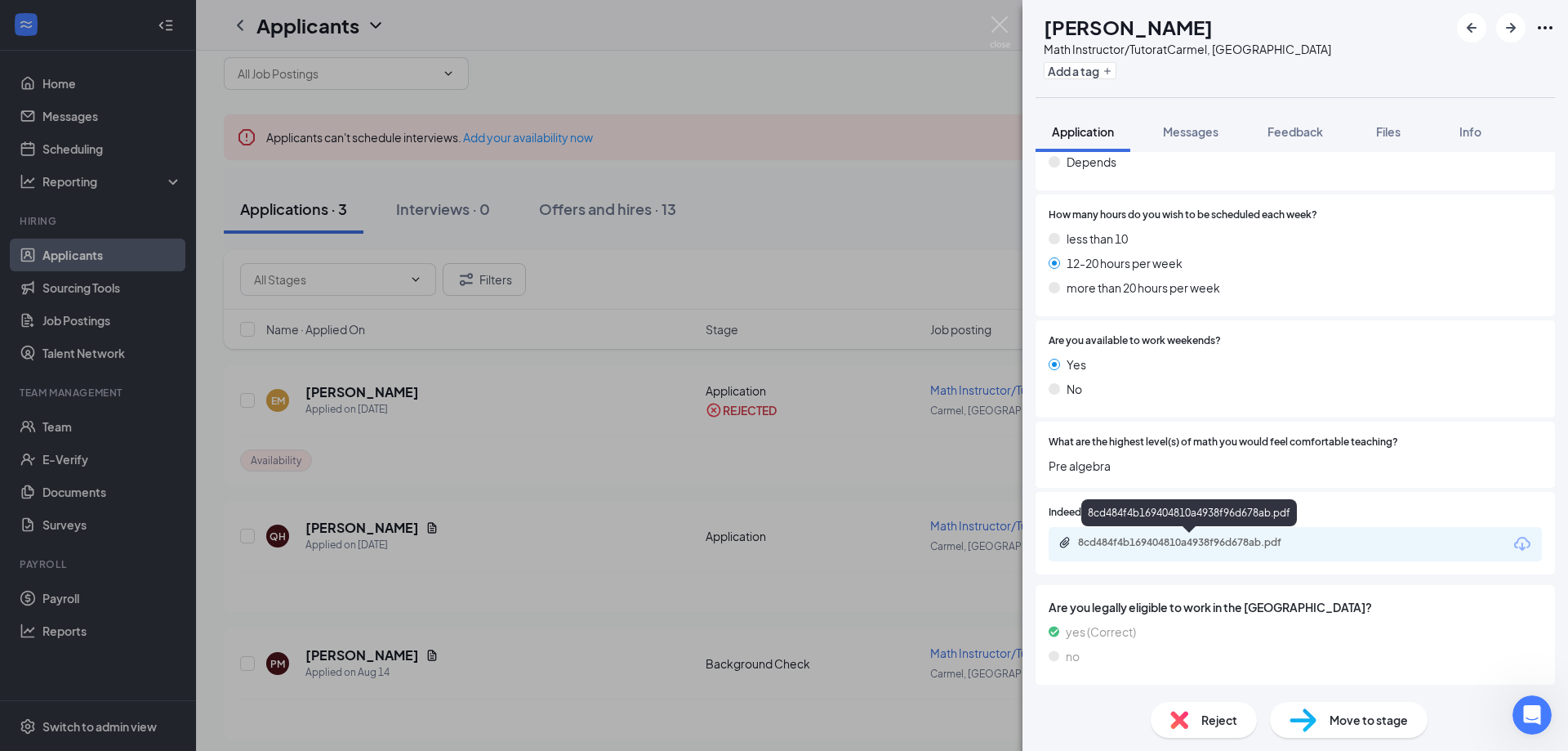
click at [1122, 541] on div "8cd484f4b169404810a4938f96d678ab.pdf" at bounding box center [1193, 542] width 229 height 13
drag, startPoint x: 1561, startPoint y: 593, endPoint x: 10, endPoint y: 18, distance: 1654.2
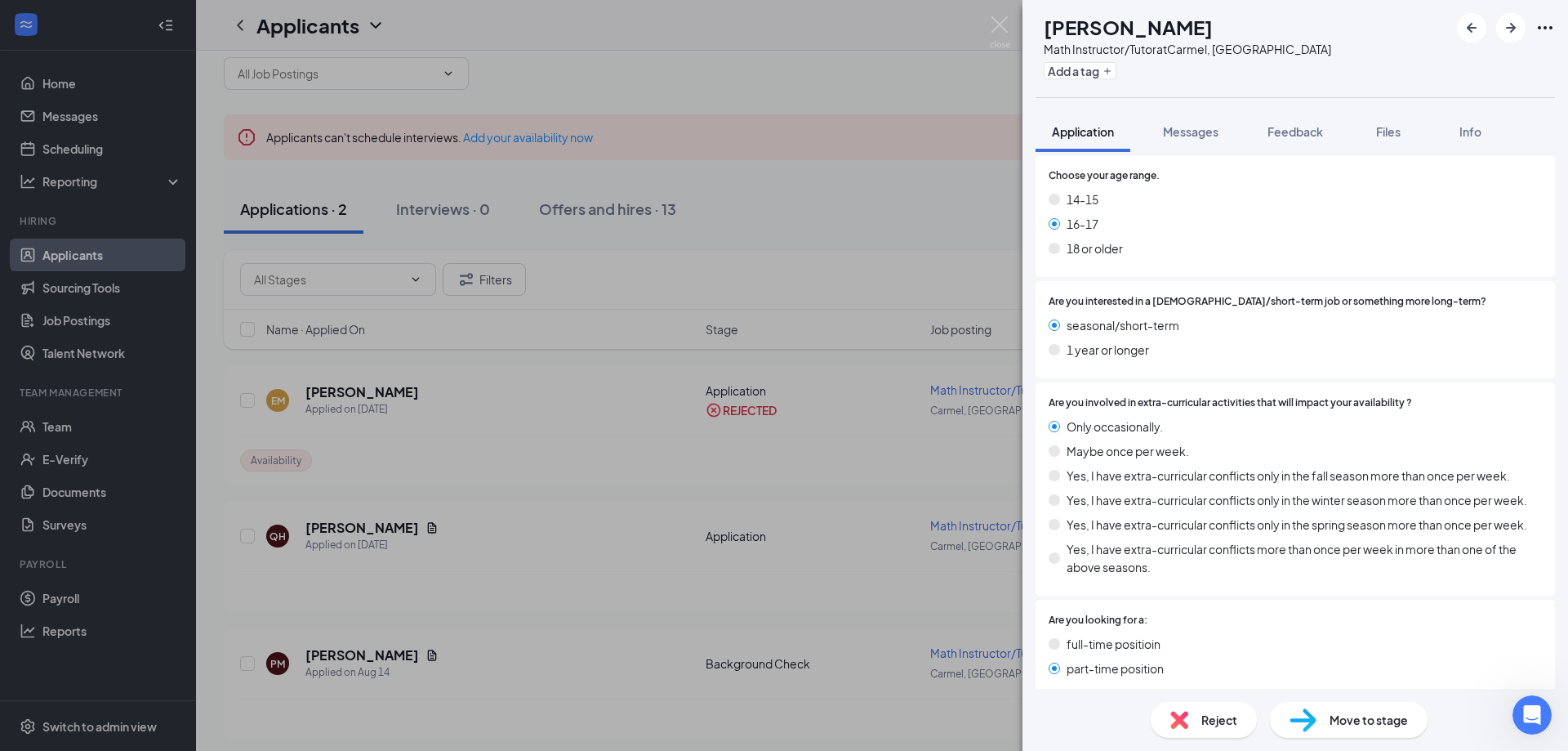
scroll to position [169, 0]
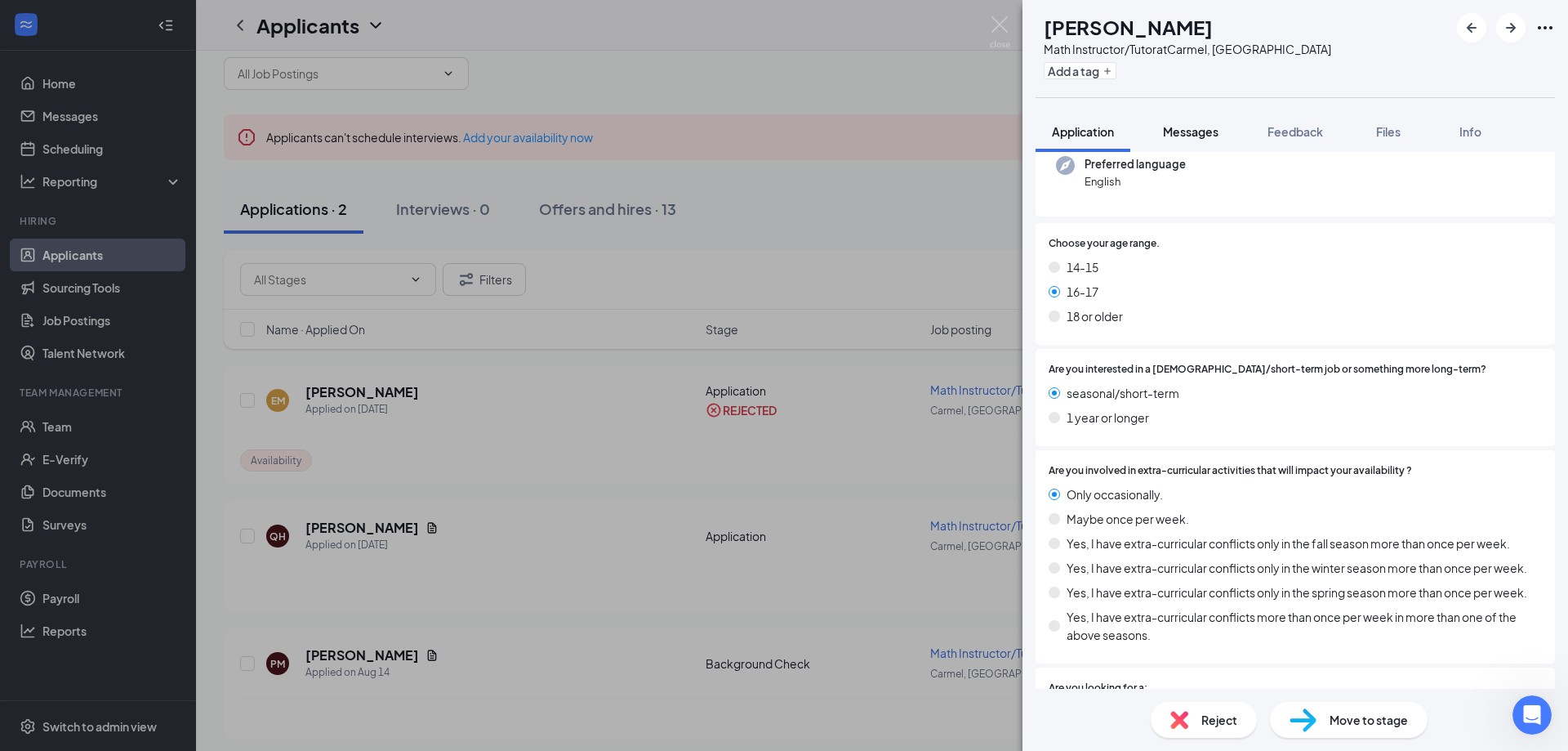
click at [1203, 128] on span "Messages" at bounding box center [1191, 131] width 55 height 14
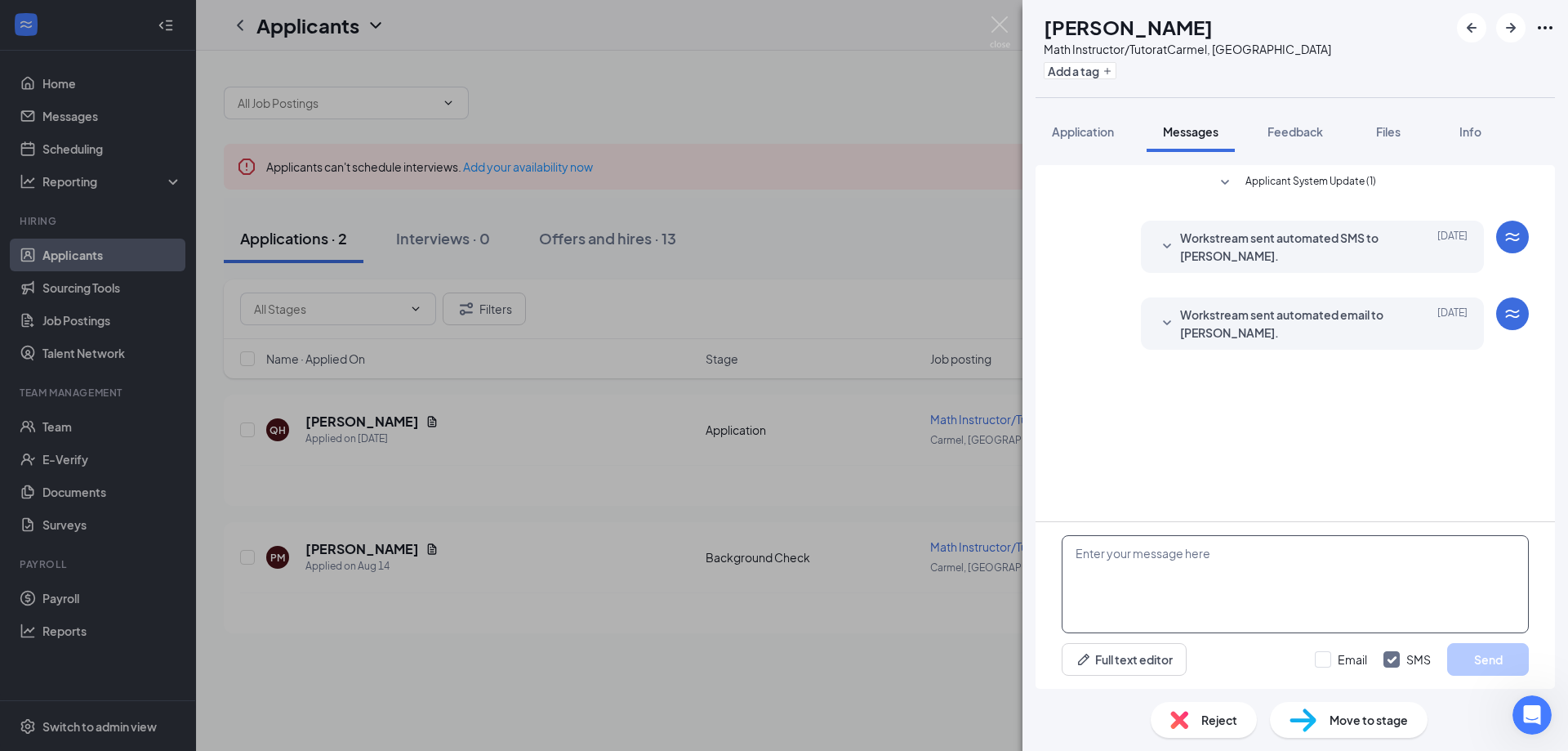
drag, startPoint x: 1284, startPoint y: 566, endPoint x: 1332, endPoint y: 587, distance: 52.4
click at [1284, 566] on textarea at bounding box center [1296, 584] width 468 height 98
click at [1328, 658] on input "Email" at bounding box center [1341, 658] width 52 height 16
checkbox input "true"
click at [1343, 562] on textarea at bounding box center [1296, 584] width 468 height 98
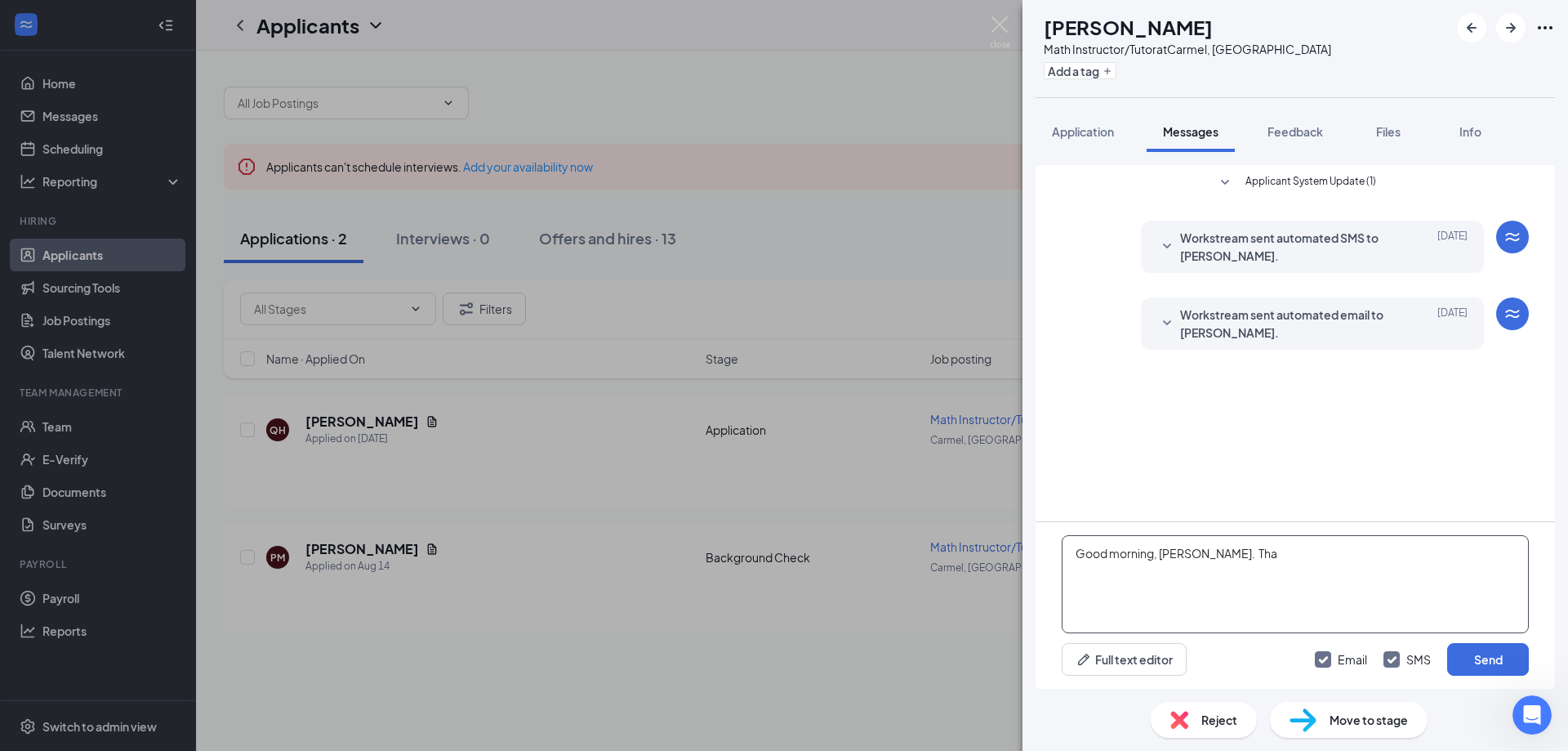
paste textarea "Hi, [PERSON_NAME]. Thanks for your interest in Mathnasium. Unfortunately it loo…"
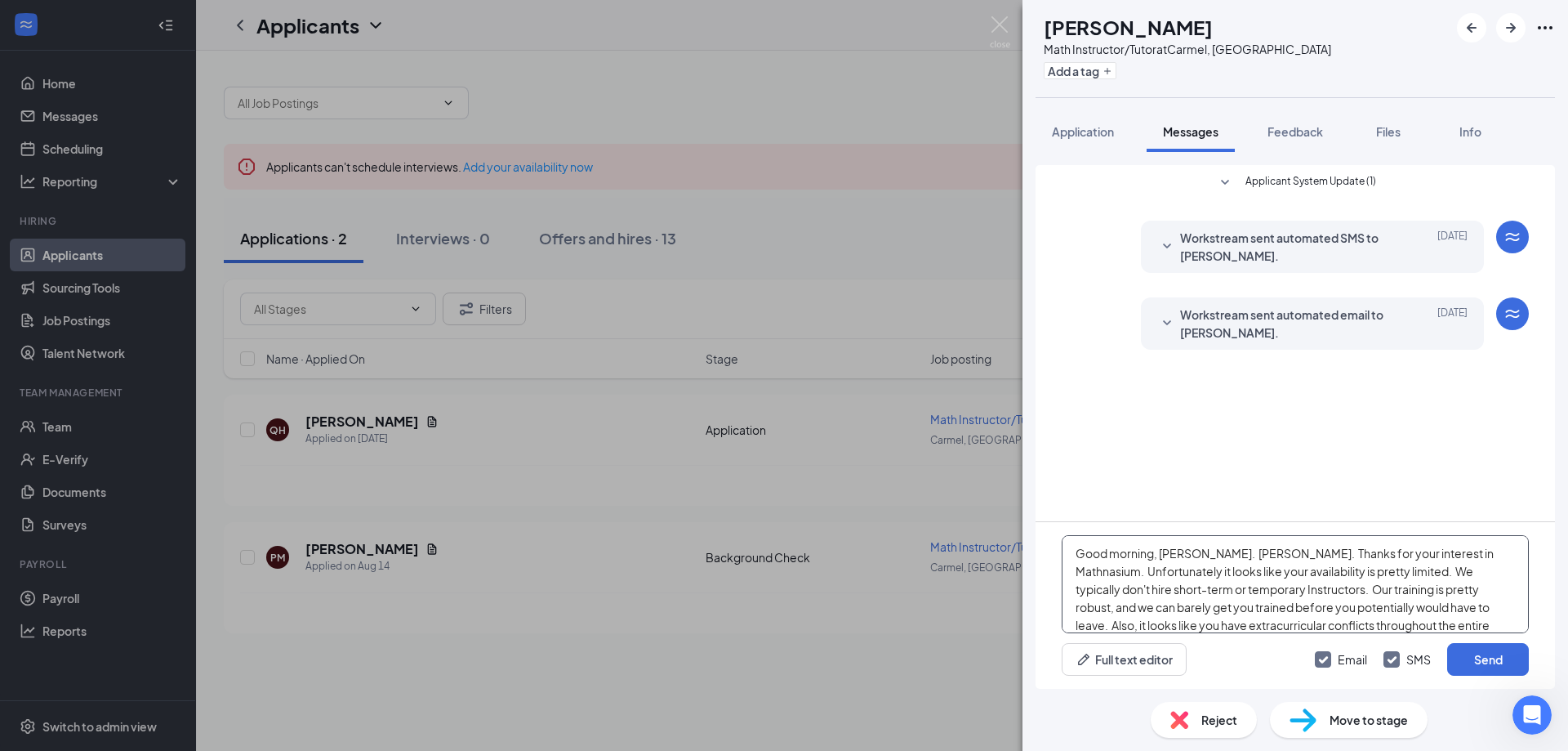
drag, startPoint x: 1212, startPoint y: 553, endPoint x: 1292, endPoint y: 553, distance: 80.0
click at [1292, 553] on textarea "Good morning, [PERSON_NAME]. [PERSON_NAME]. Thanks for your interest in Mathnas…" at bounding box center [1296, 584] width 468 height 98
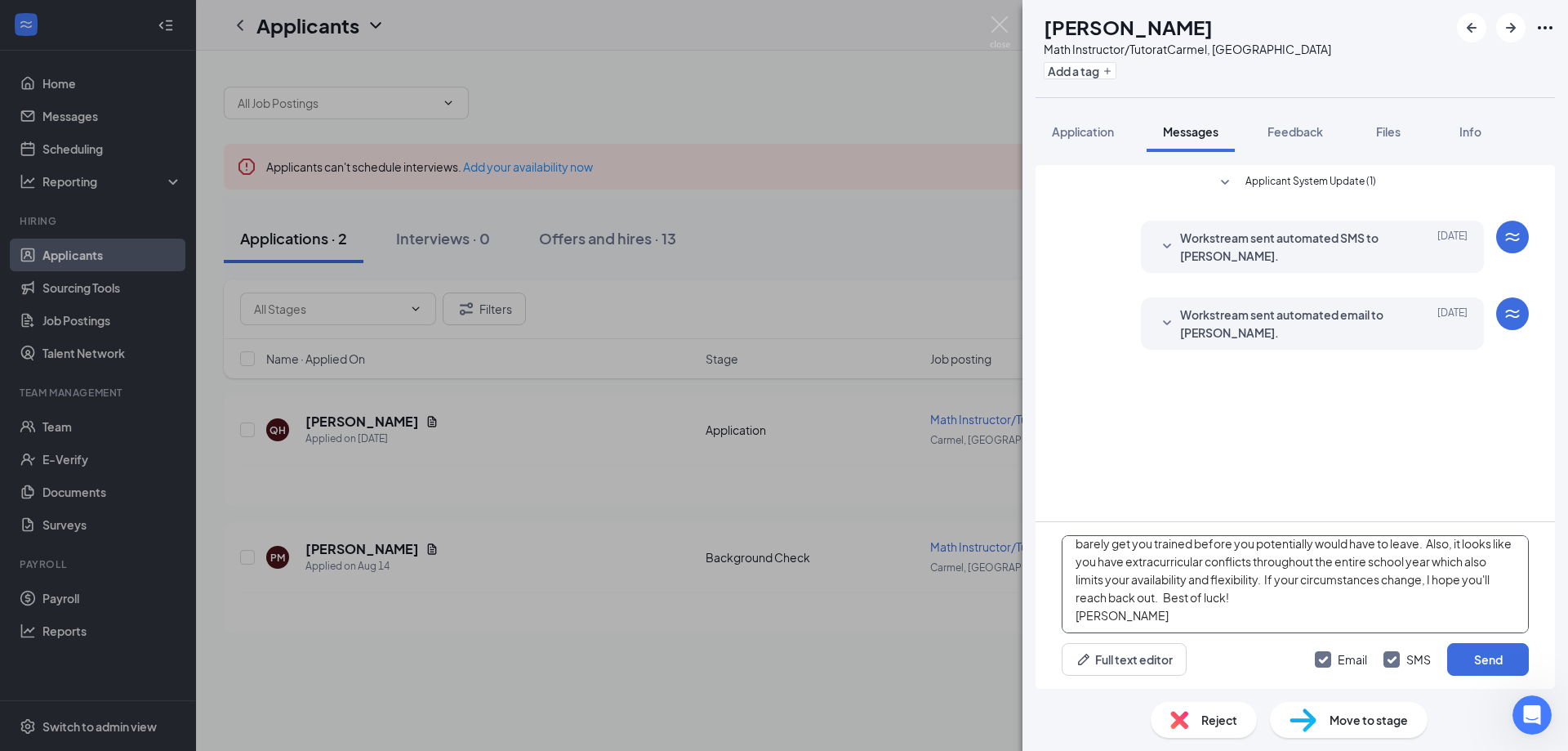
drag, startPoint x: 1420, startPoint y: 552, endPoint x: 1238, endPoint y: 584, distance: 184.8
click at [1238, 584] on textarea "Good morning, [PERSON_NAME]. Thanks for your interest in Mathnasium. Unfortunat…" at bounding box center [1296, 584] width 468 height 98
type textarea "Good morning, [PERSON_NAME]. Thanks for your interest in Mathnasium. We typical…"
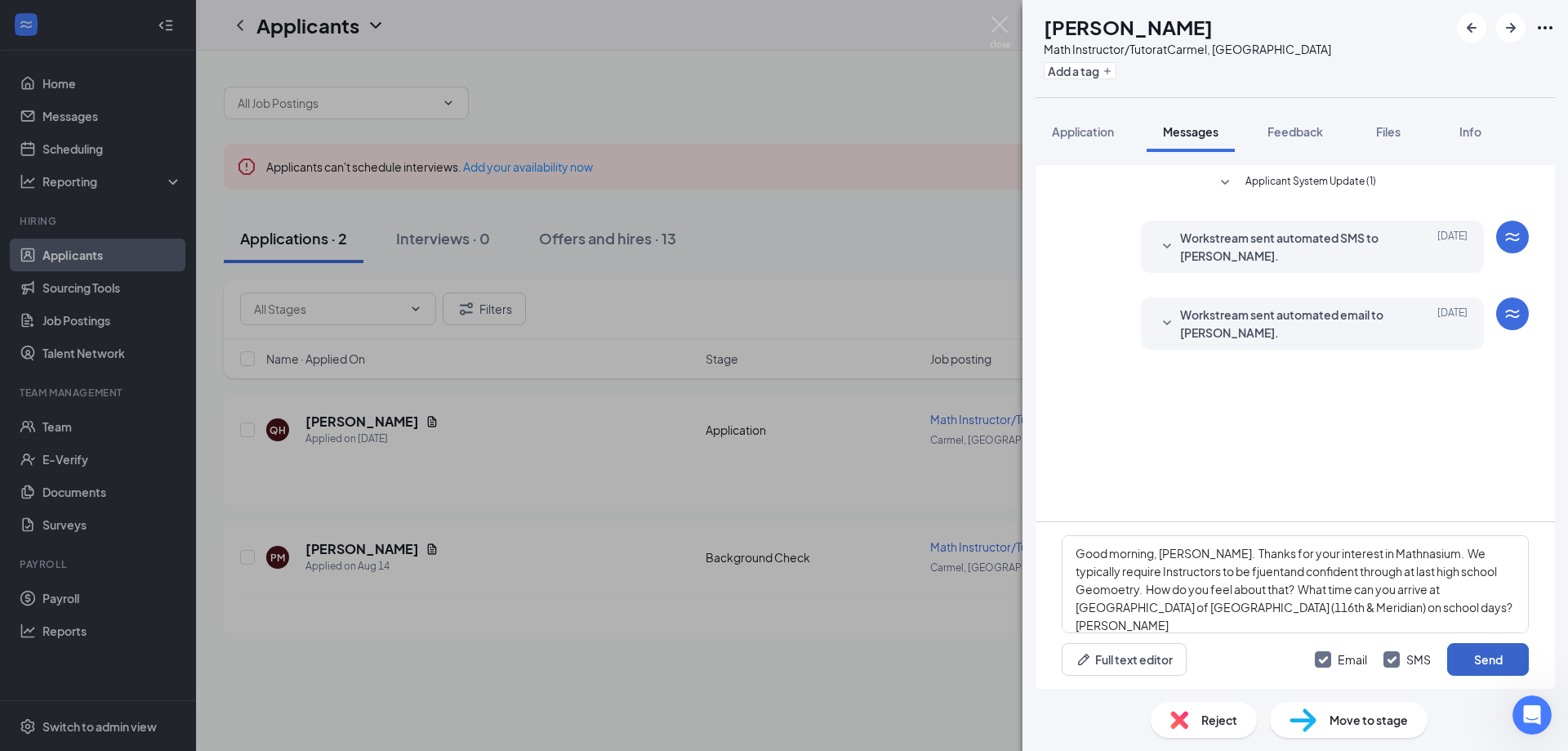
click at [1481, 660] on button "Send" at bounding box center [1489, 659] width 82 height 32
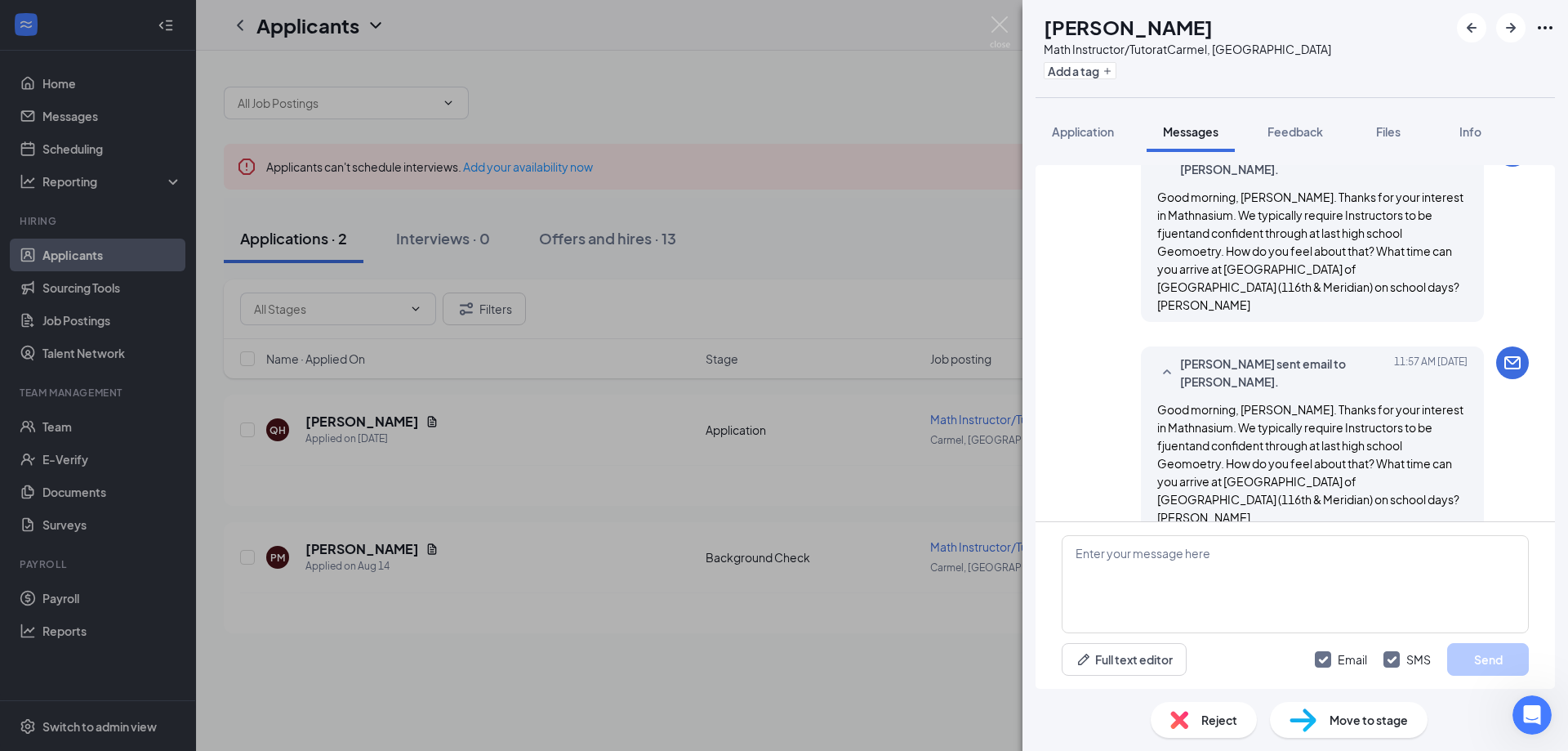
scroll to position [269, 0]
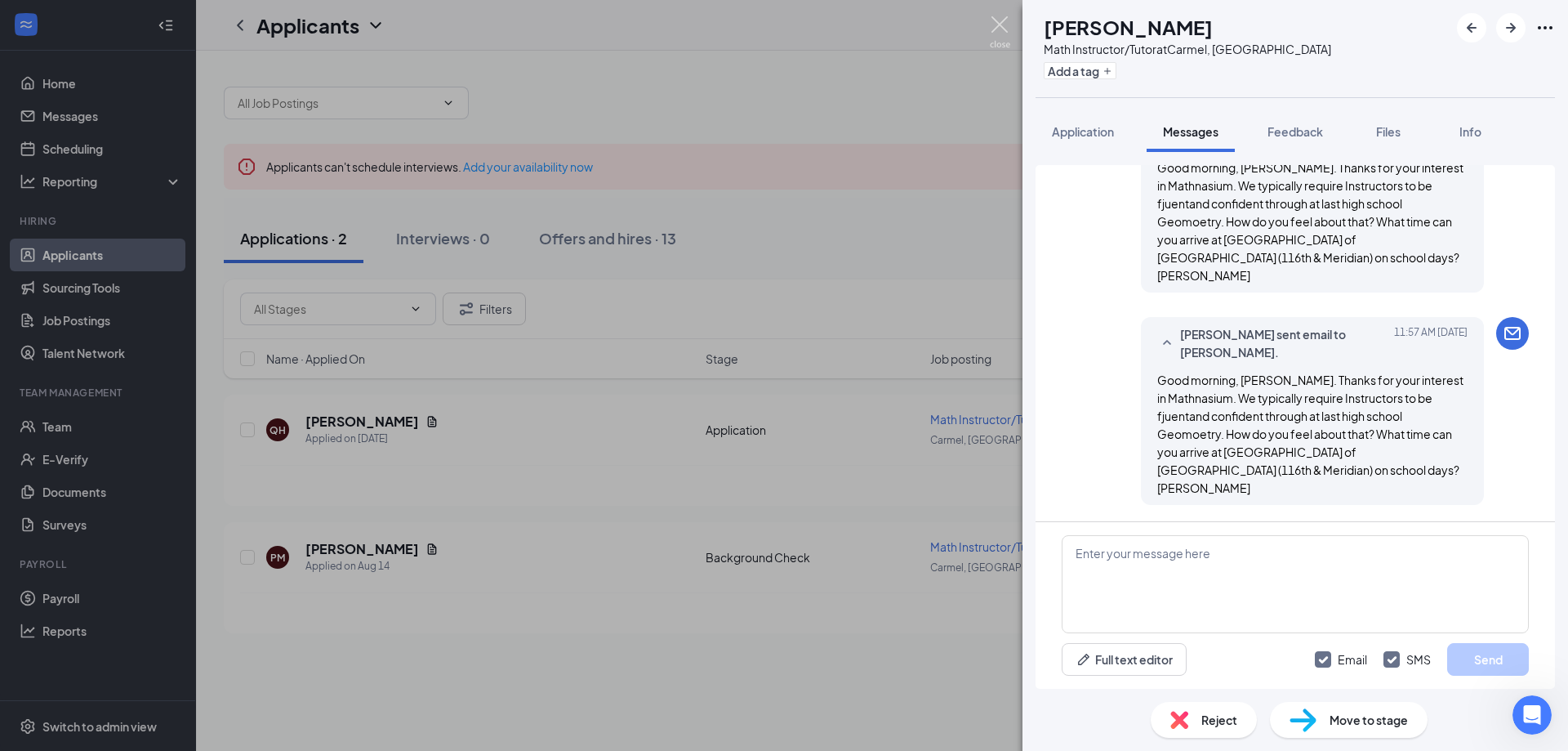
click at [1000, 23] on img at bounding box center [999, 31] width 20 height 31
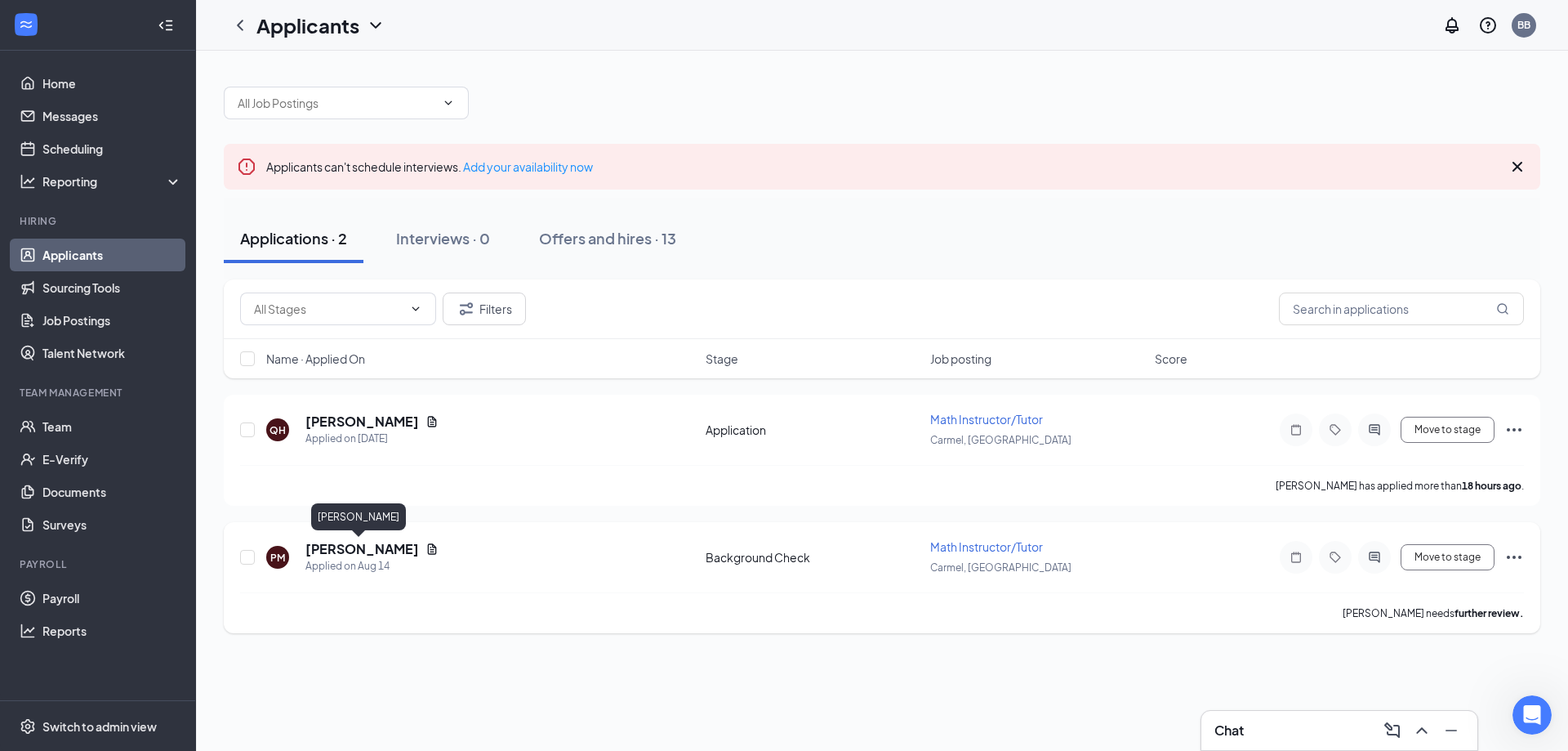
click at [369, 549] on h5 "[PERSON_NAME]" at bounding box center [362, 549] width 114 height 18
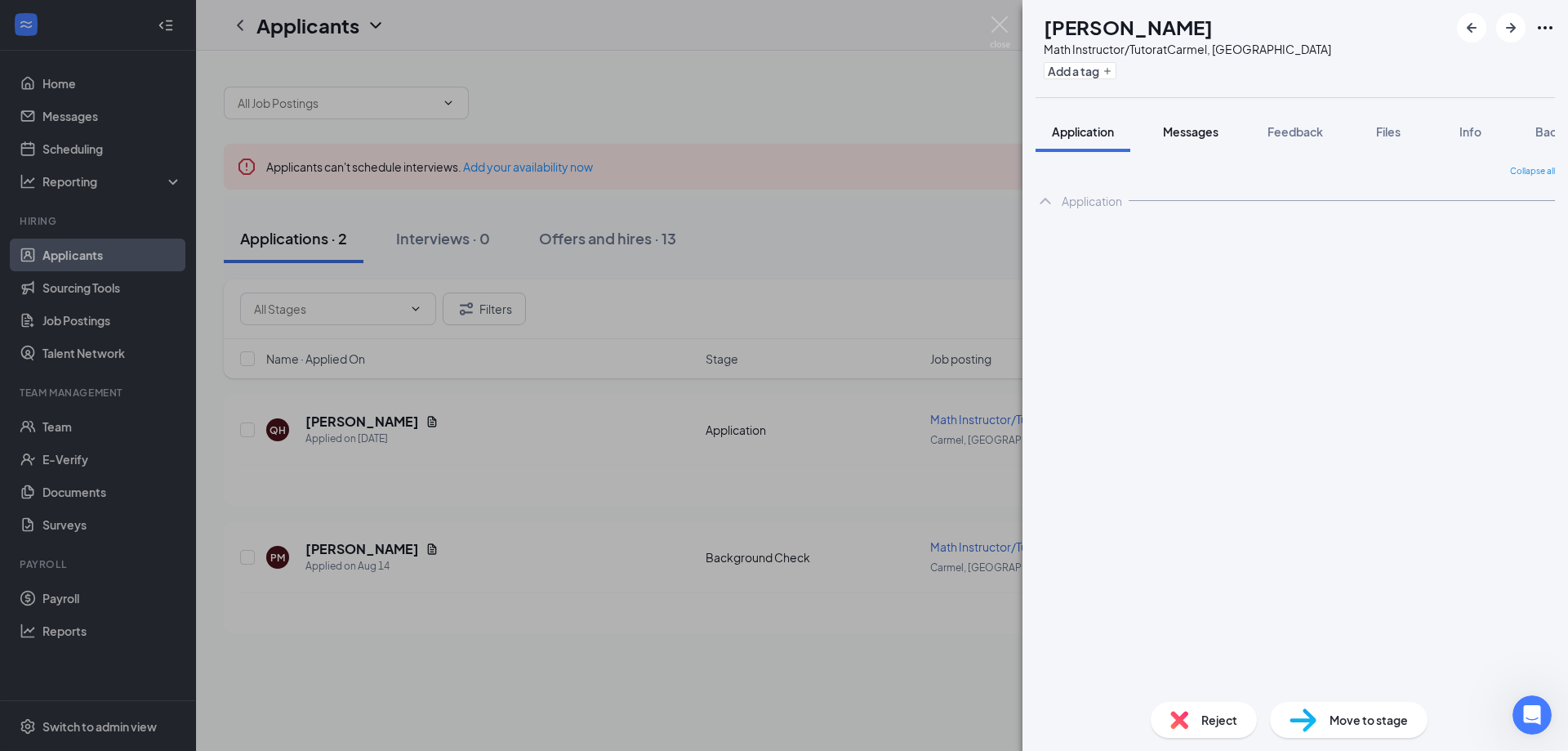
click at [1183, 131] on span "Messages" at bounding box center [1191, 131] width 55 height 14
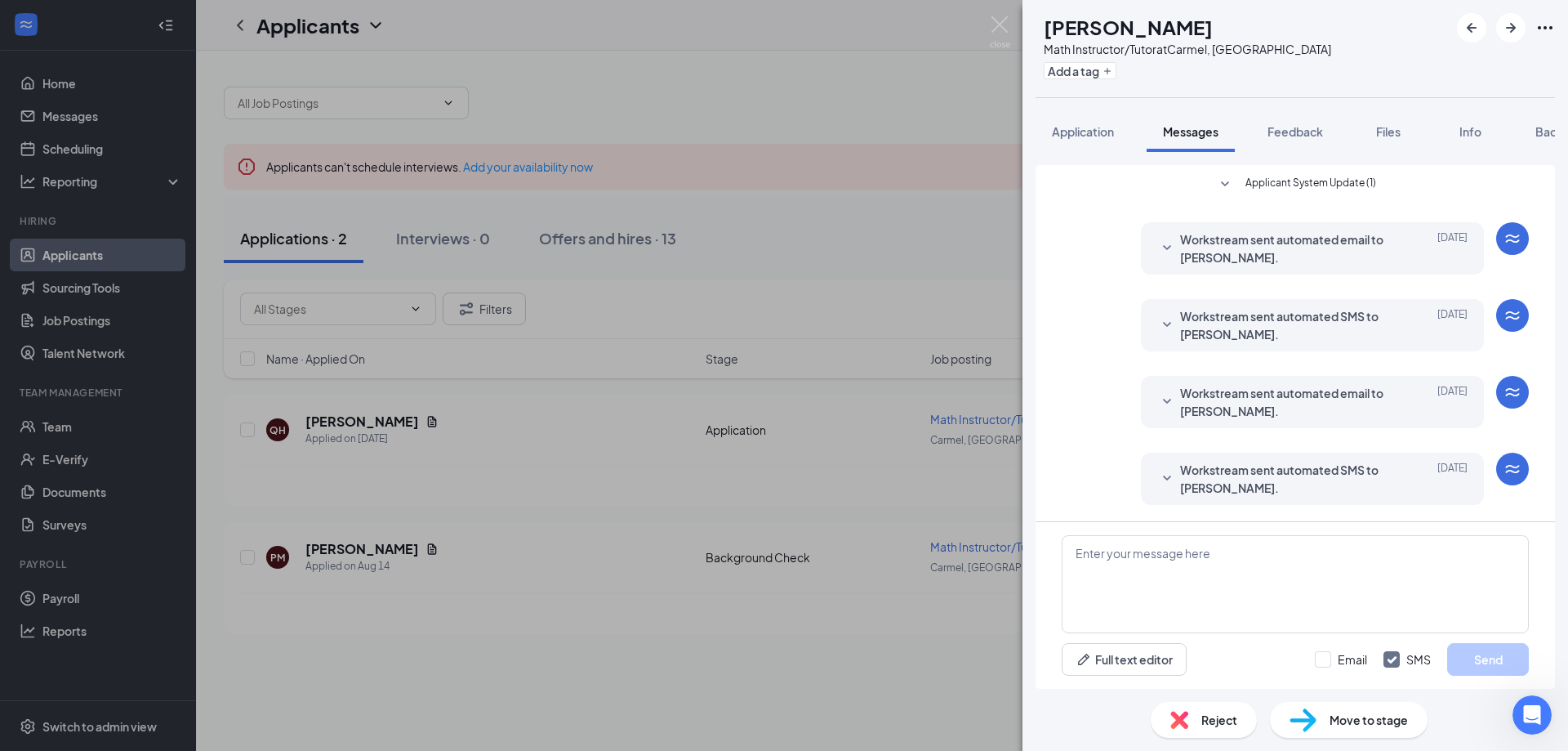
scroll to position [725, 0]
click at [1131, 550] on textarea at bounding box center [1296, 584] width 468 height 98
type textarea "Have you received the background check links?"
click at [1324, 660] on input "Email" at bounding box center [1341, 658] width 52 height 16
checkbox input "true"
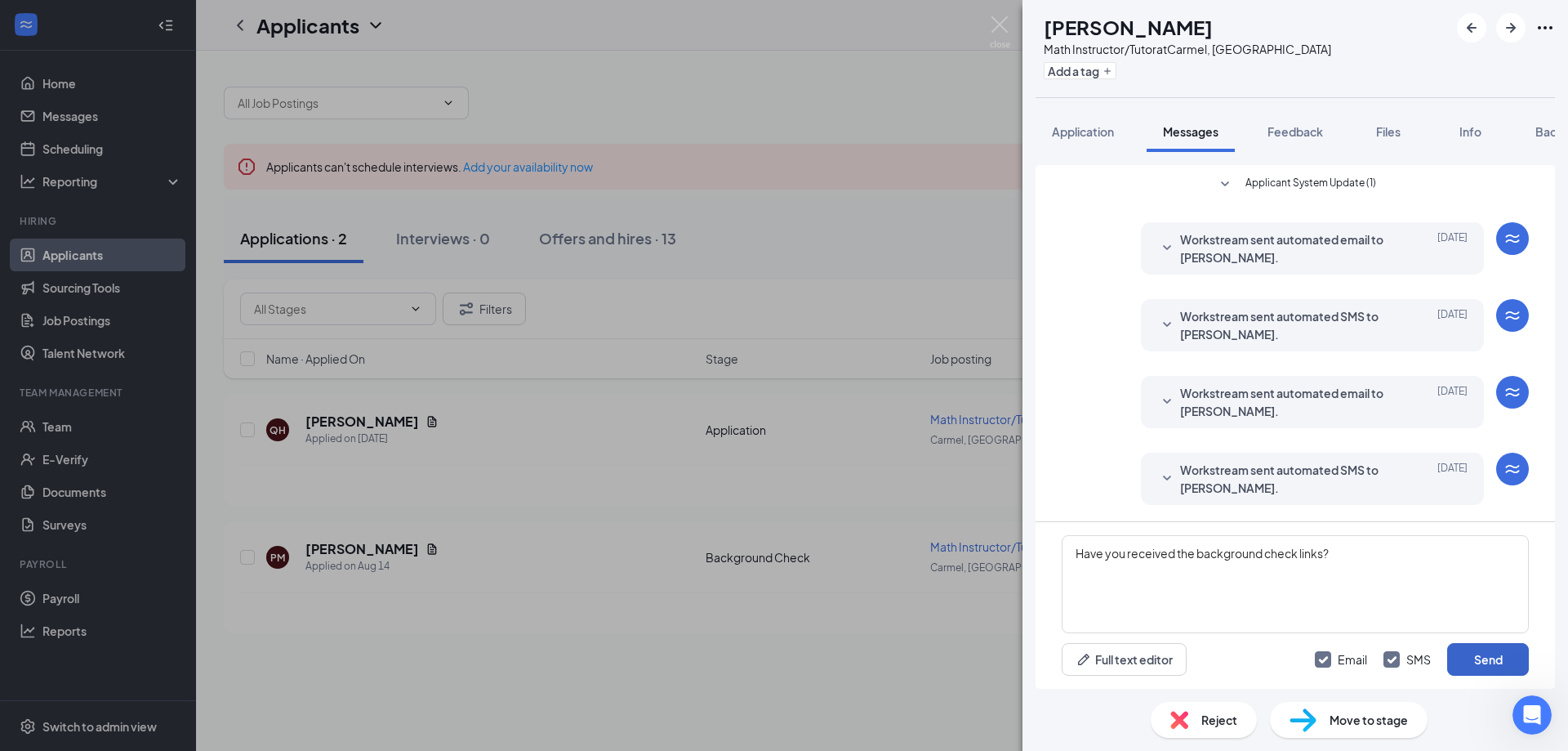
click at [1482, 662] on button "Send" at bounding box center [1489, 659] width 82 height 32
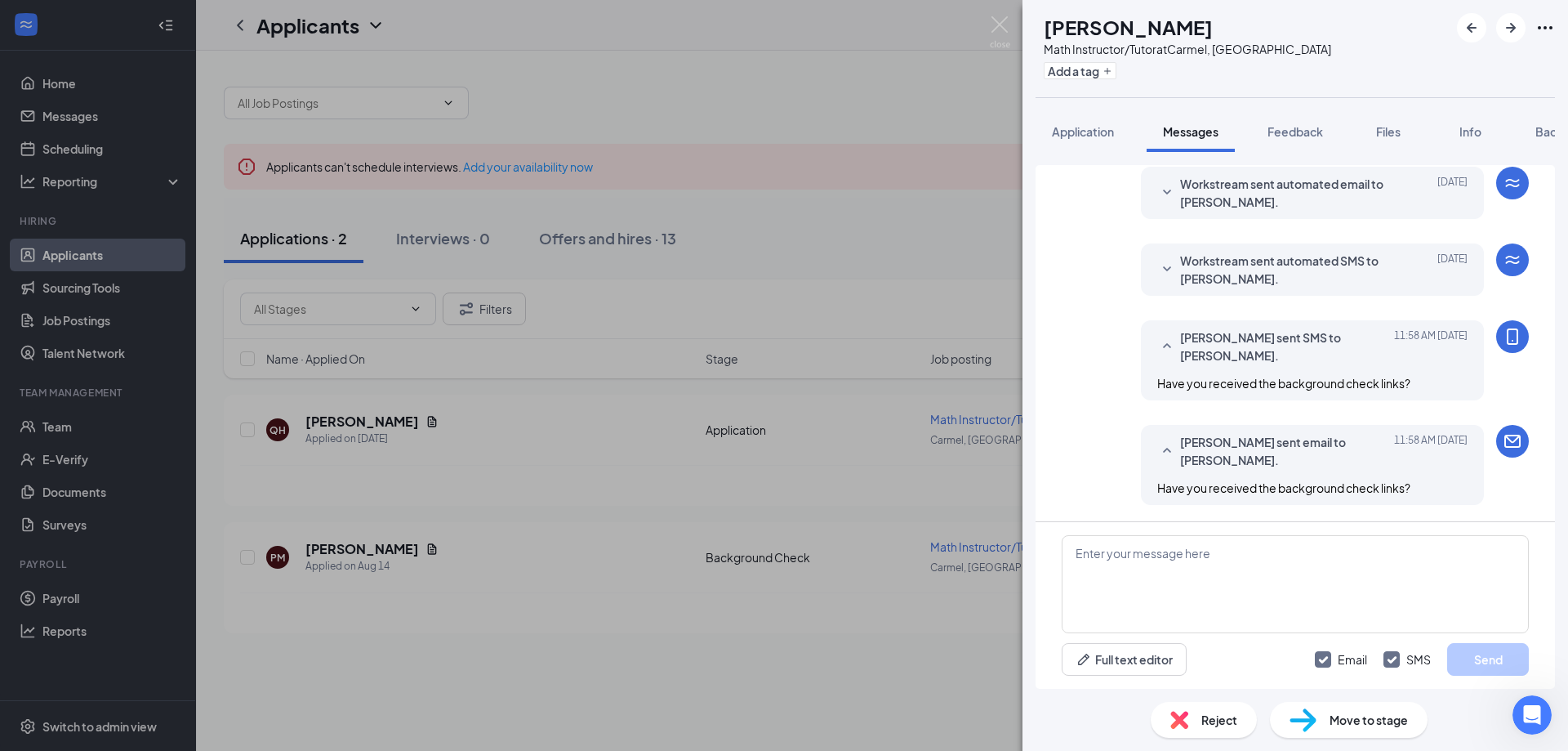
scroll to position [902, 0]
click at [1000, 25] on img at bounding box center [999, 31] width 20 height 31
